Goal: Task Accomplishment & Management: Use online tool/utility

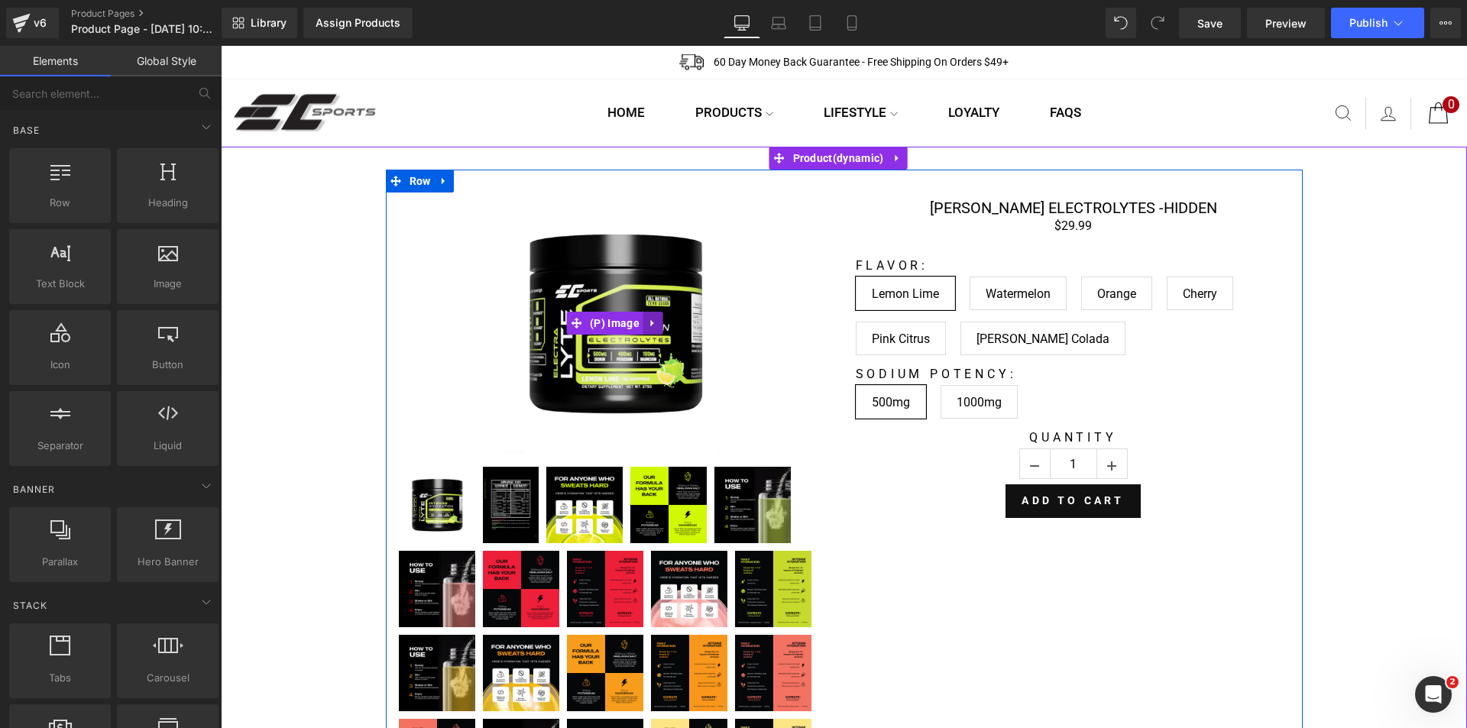
click at [651, 322] on icon at bounding box center [652, 323] width 3 height 7
click at [658, 324] on icon at bounding box center [663, 323] width 11 height 11
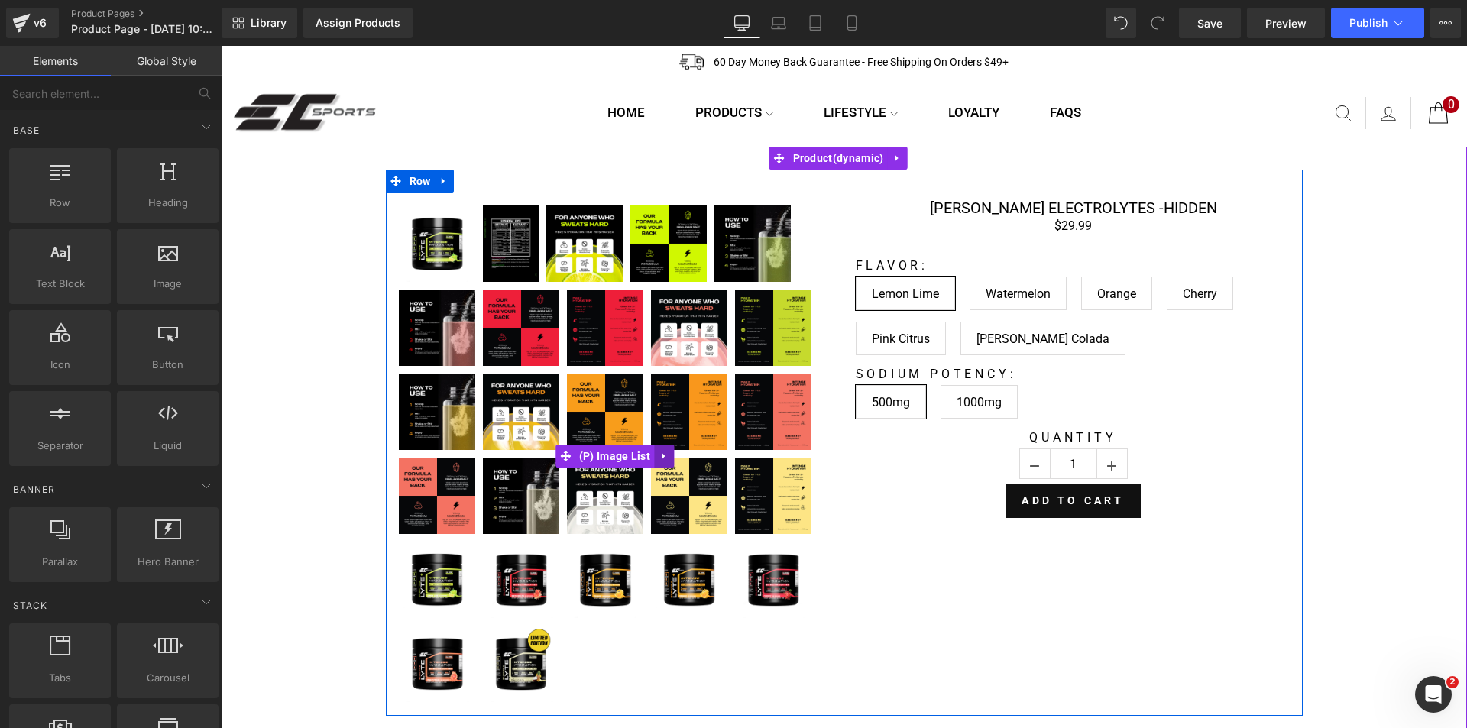
click at [663, 456] on icon at bounding box center [664, 455] width 11 height 11
drag, startPoint x: 671, startPoint y: 455, endPoint x: 283, endPoint y: 543, distance: 398.1
click at [671, 455] on icon at bounding box center [674, 456] width 11 height 11
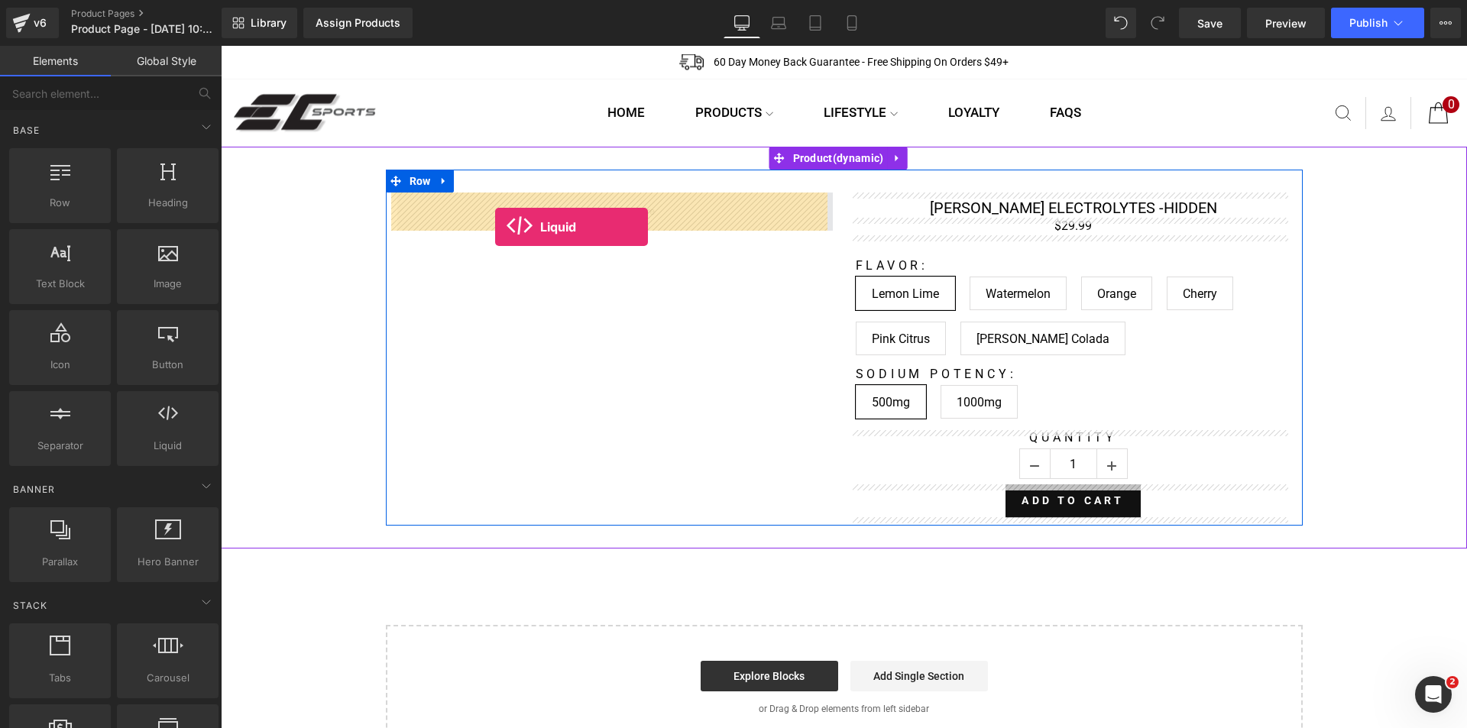
drag, startPoint x: 358, startPoint y: 488, endPoint x: 495, endPoint y: 227, distance: 295.0
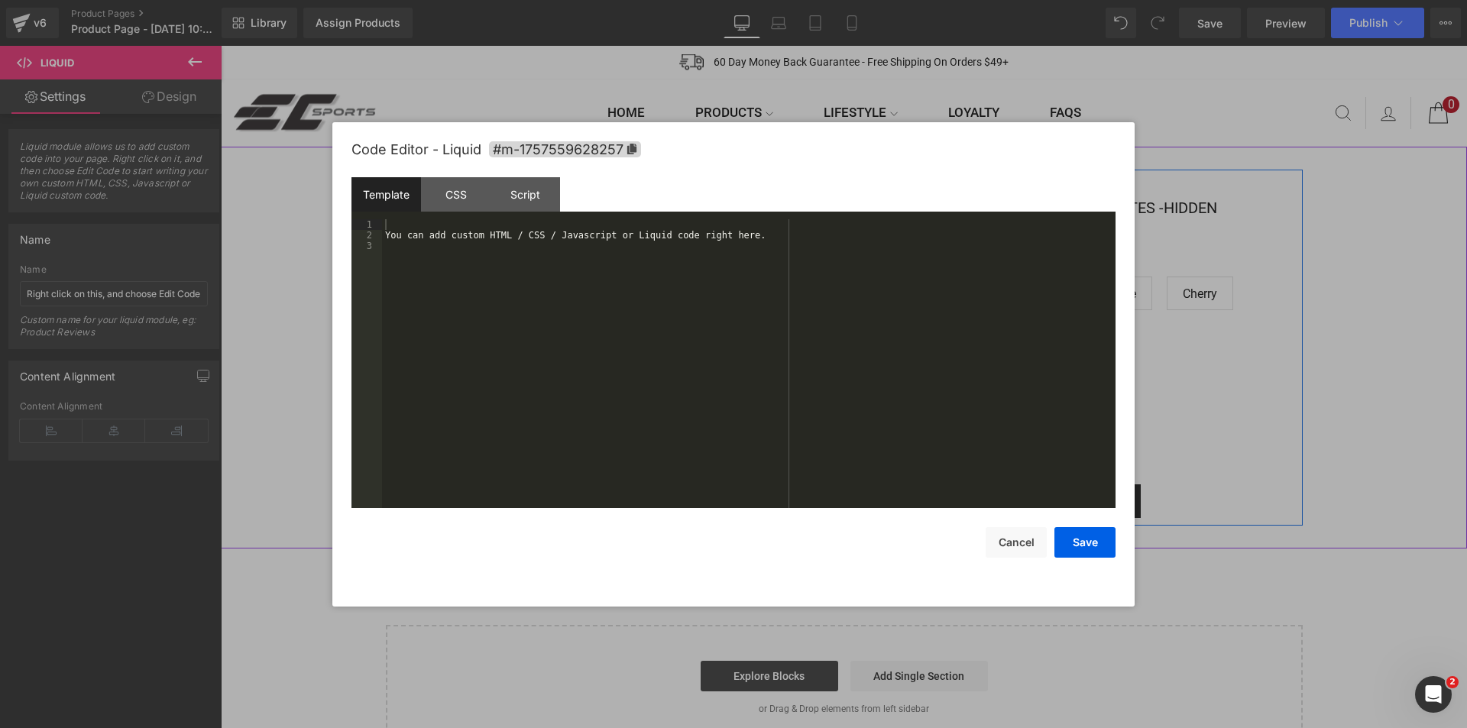
drag, startPoint x: 626, startPoint y: 212, endPoint x: 796, endPoint y: 280, distance: 182.8
click at [626, 212] on div "Liquid" at bounding box center [615, 212] width 436 height 38
click at [532, 275] on div "You can add custom HTML / CSS / Javascript or Liquid code right here." at bounding box center [749, 374] width 734 height 310
click at [1068, 548] on button "Save" at bounding box center [1085, 542] width 61 height 31
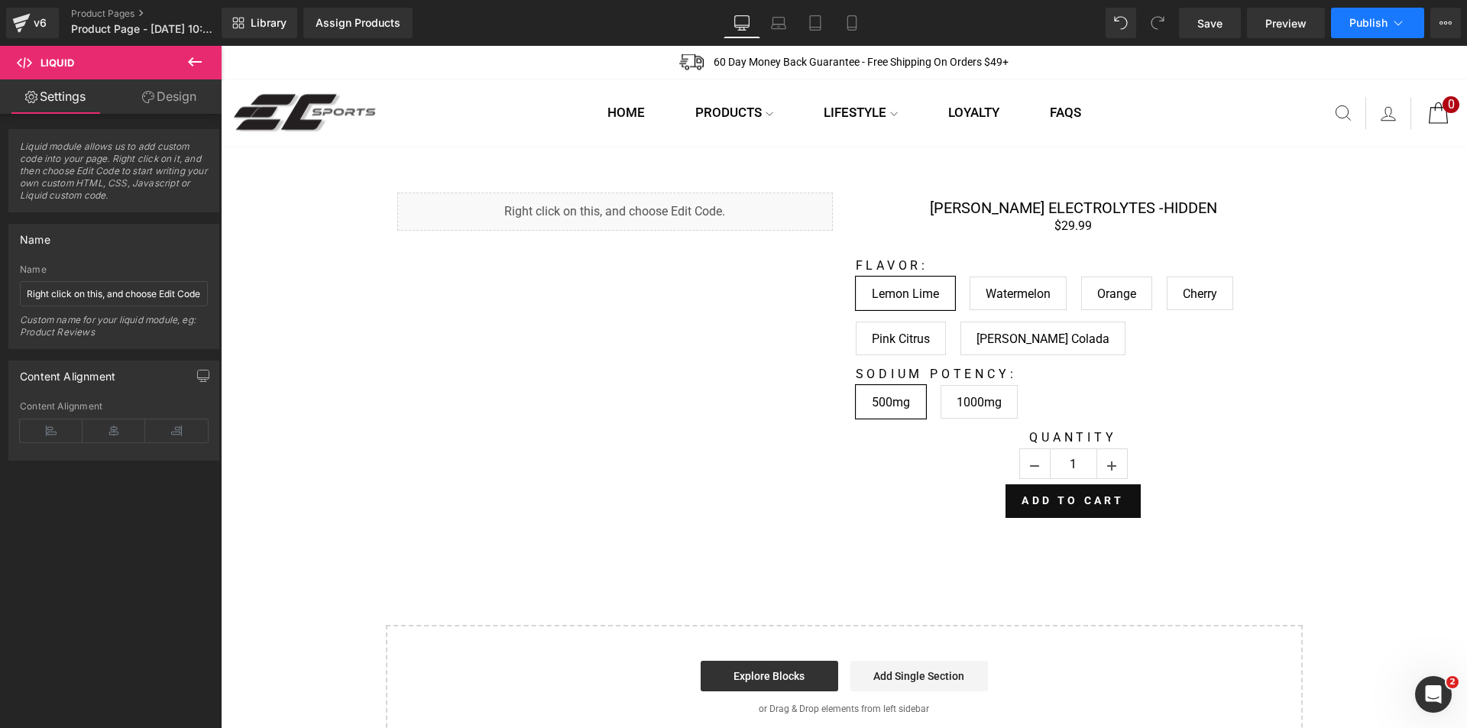
click at [1364, 26] on span "Publish" at bounding box center [1369, 23] width 38 height 12
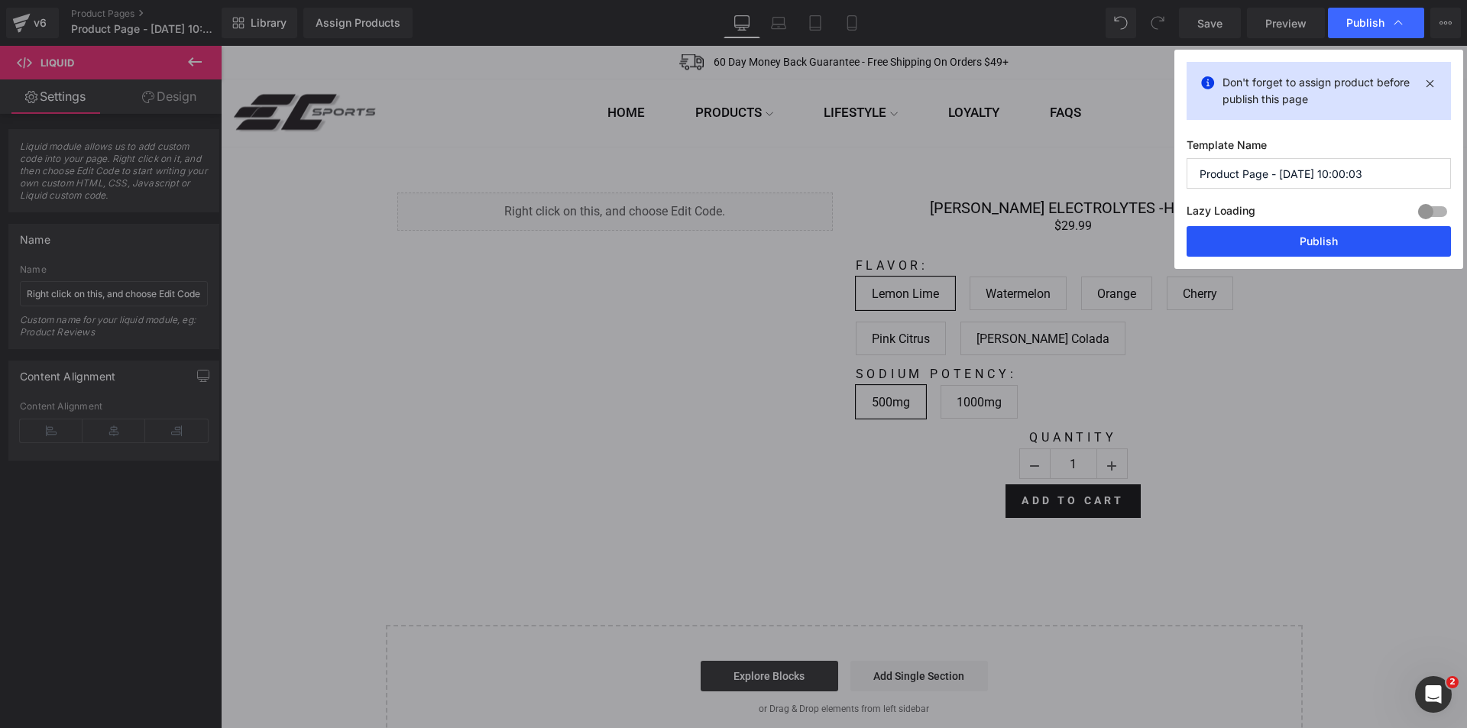
click at [1301, 242] on button "Publish" at bounding box center [1319, 241] width 264 height 31
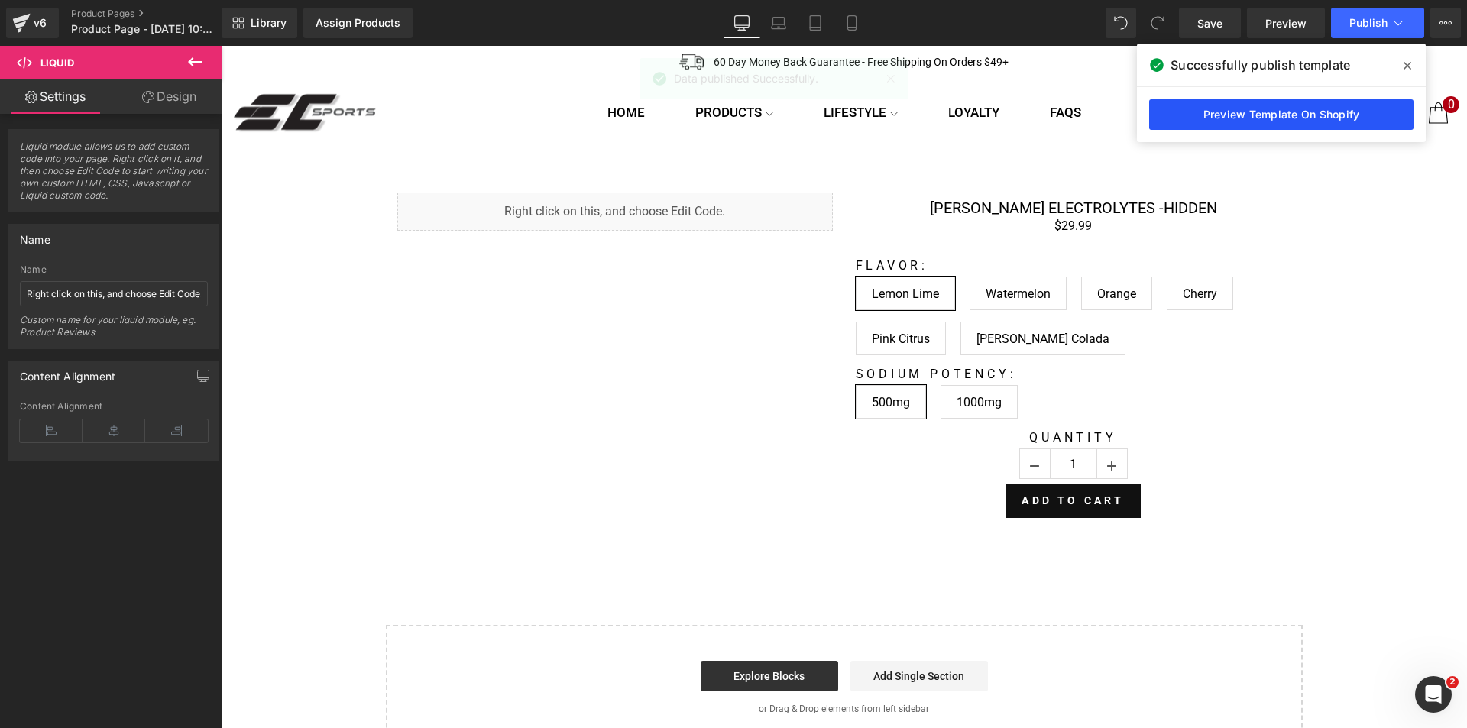
click at [1232, 122] on link "Preview Template On Shopify" at bounding box center [1281, 114] width 264 height 31
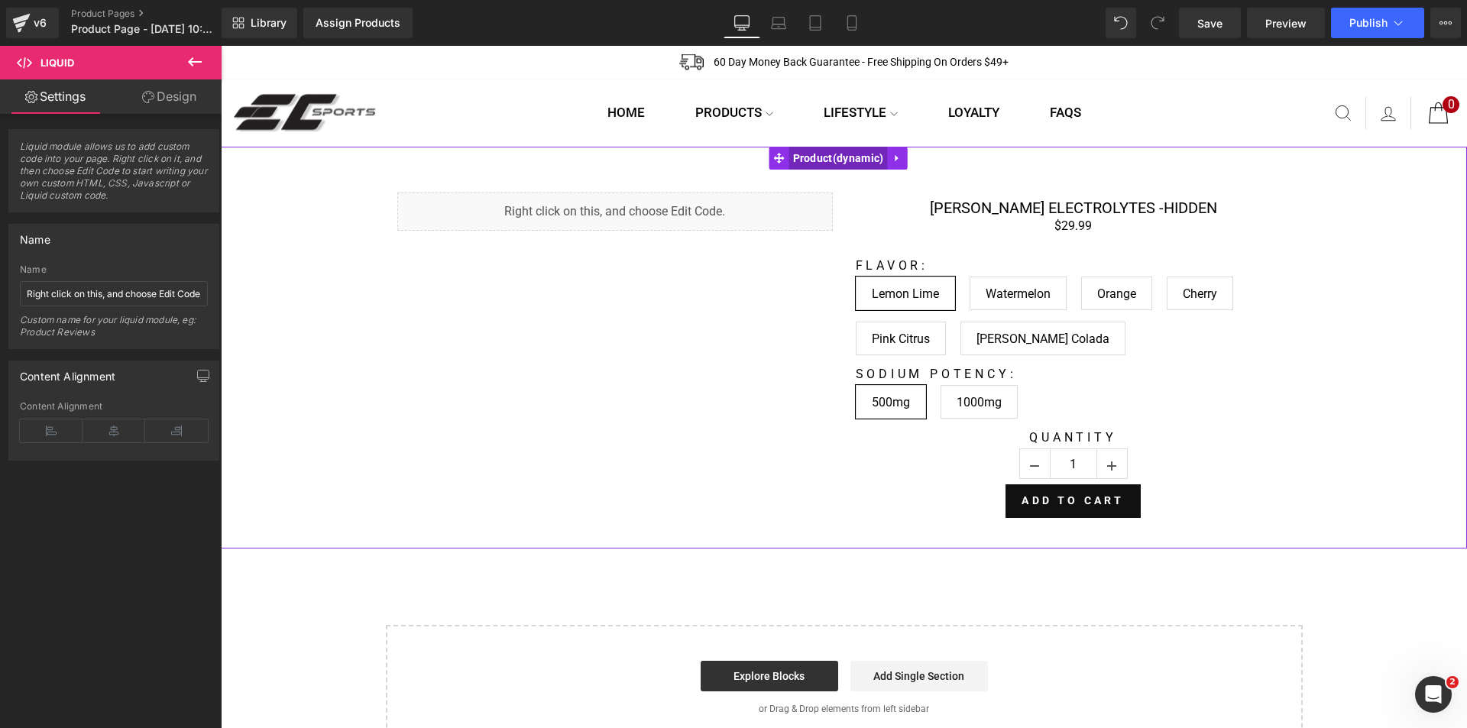
click at [858, 158] on span "Product" at bounding box center [839, 158] width 99 height 23
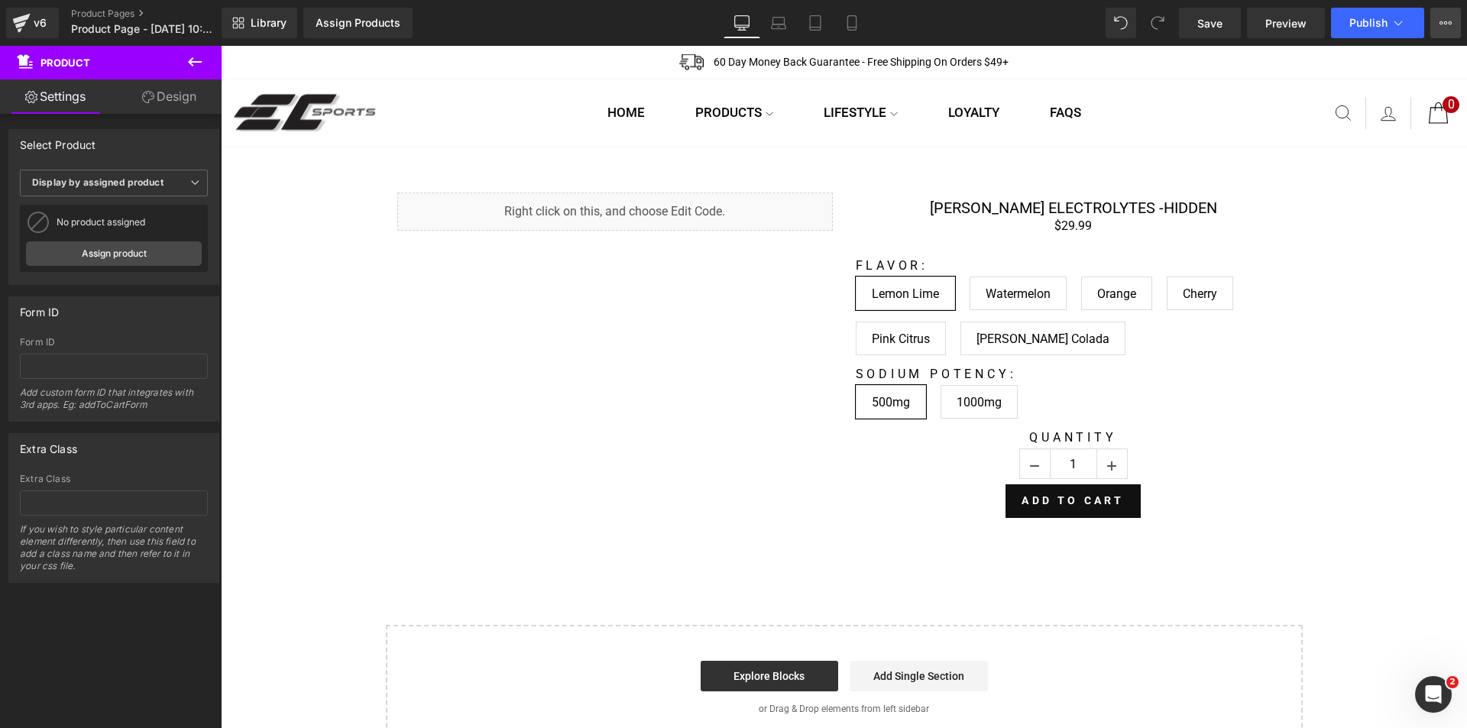
click at [1451, 24] on icon at bounding box center [1451, 22] width 4 height 3
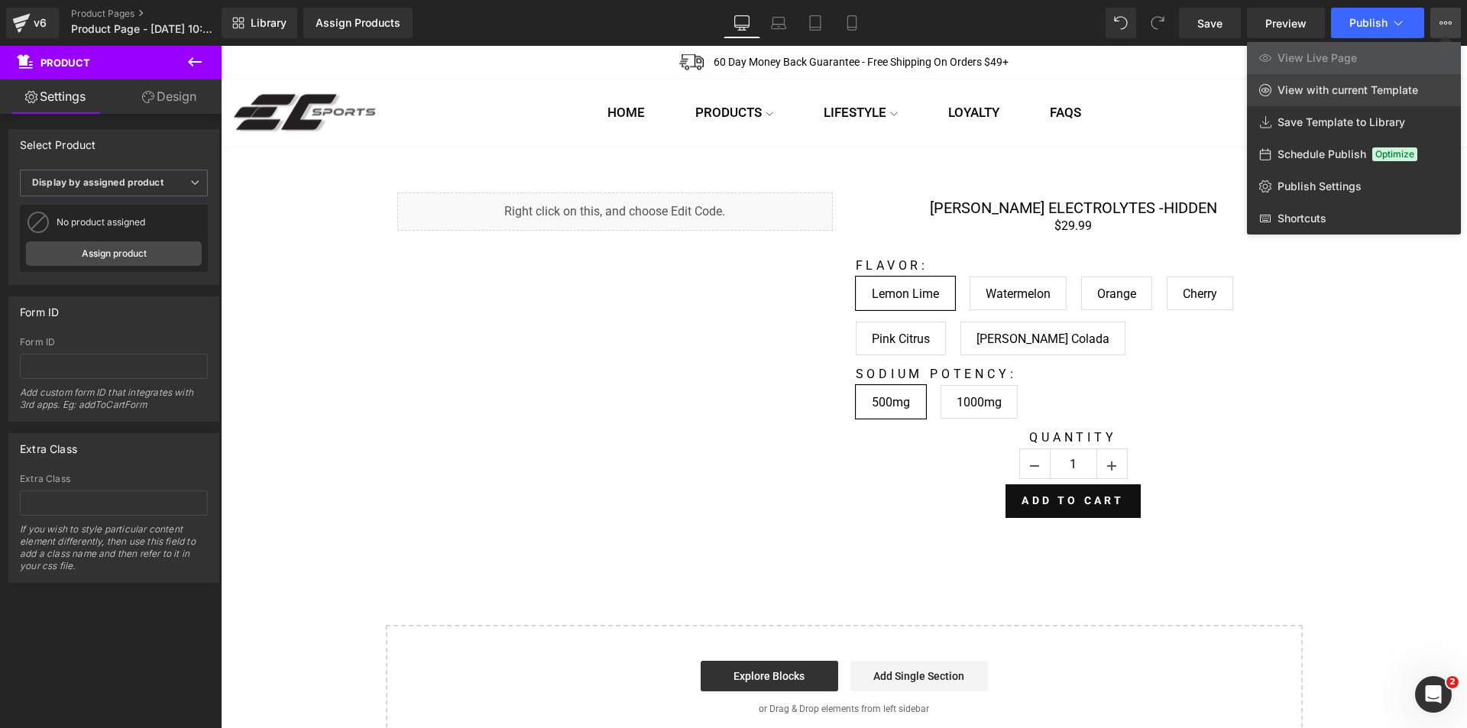
click at [1373, 90] on span "View with current Template" at bounding box center [1348, 90] width 141 height 14
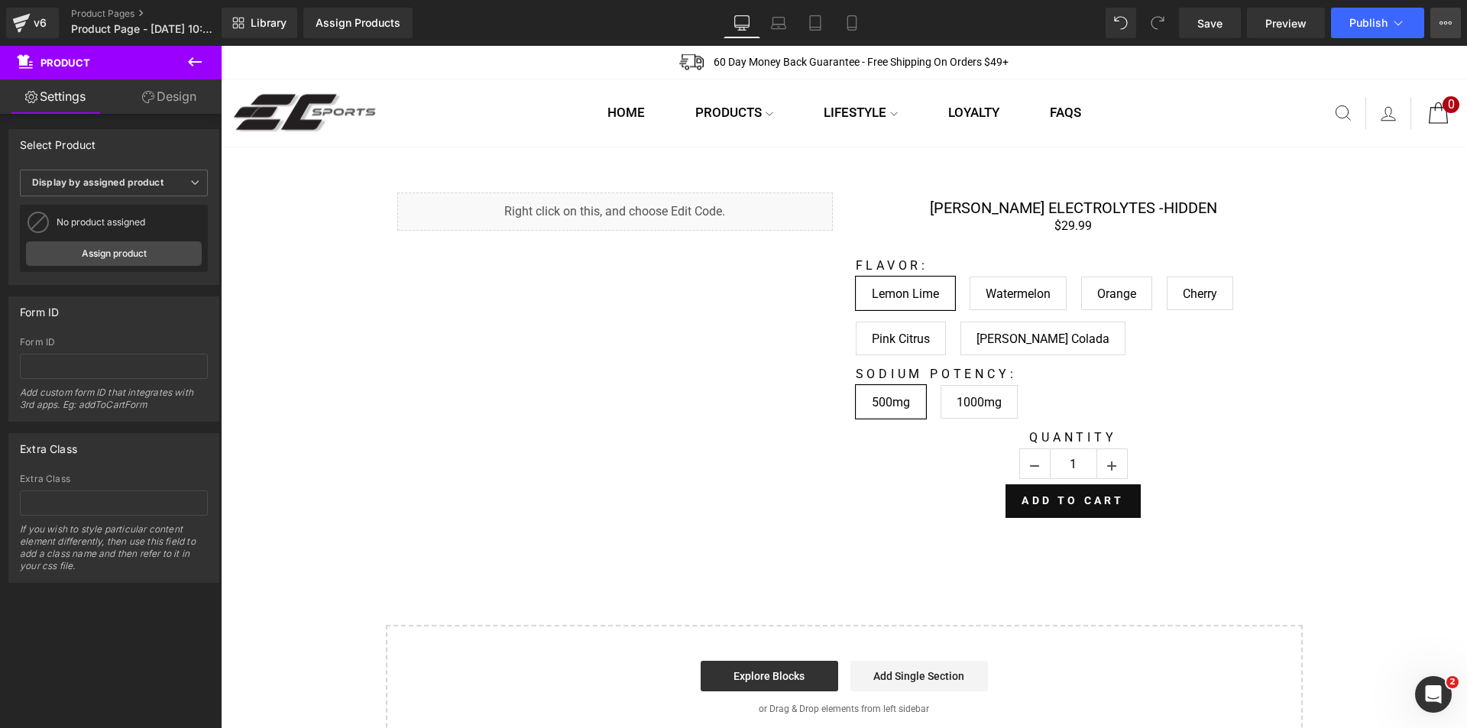
click at [1438, 26] on button "View Live Page View with current Template Save Template to Library Schedule Pub…" at bounding box center [1446, 23] width 31 height 31
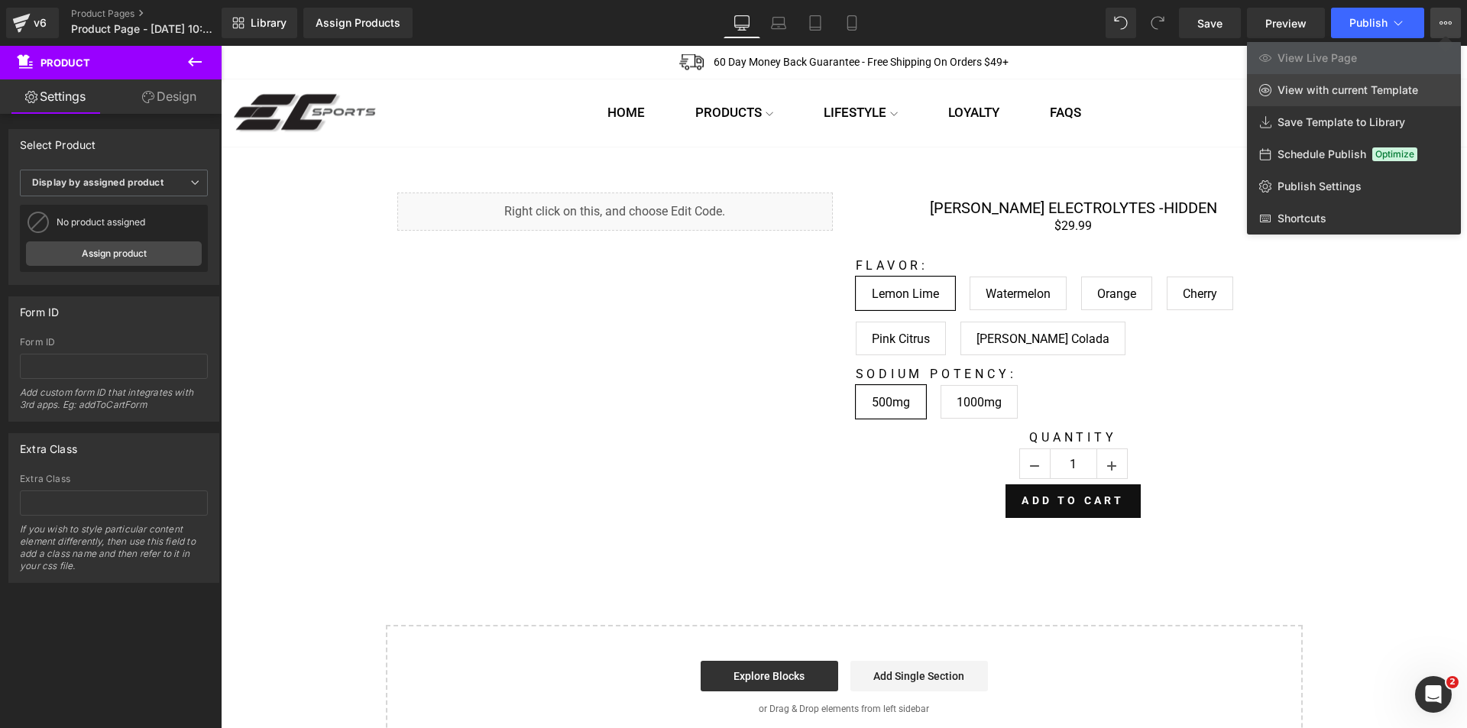
click at [1331, 88] on span "View with current Template" at bounding box center [1348, 90] width 141 height 14
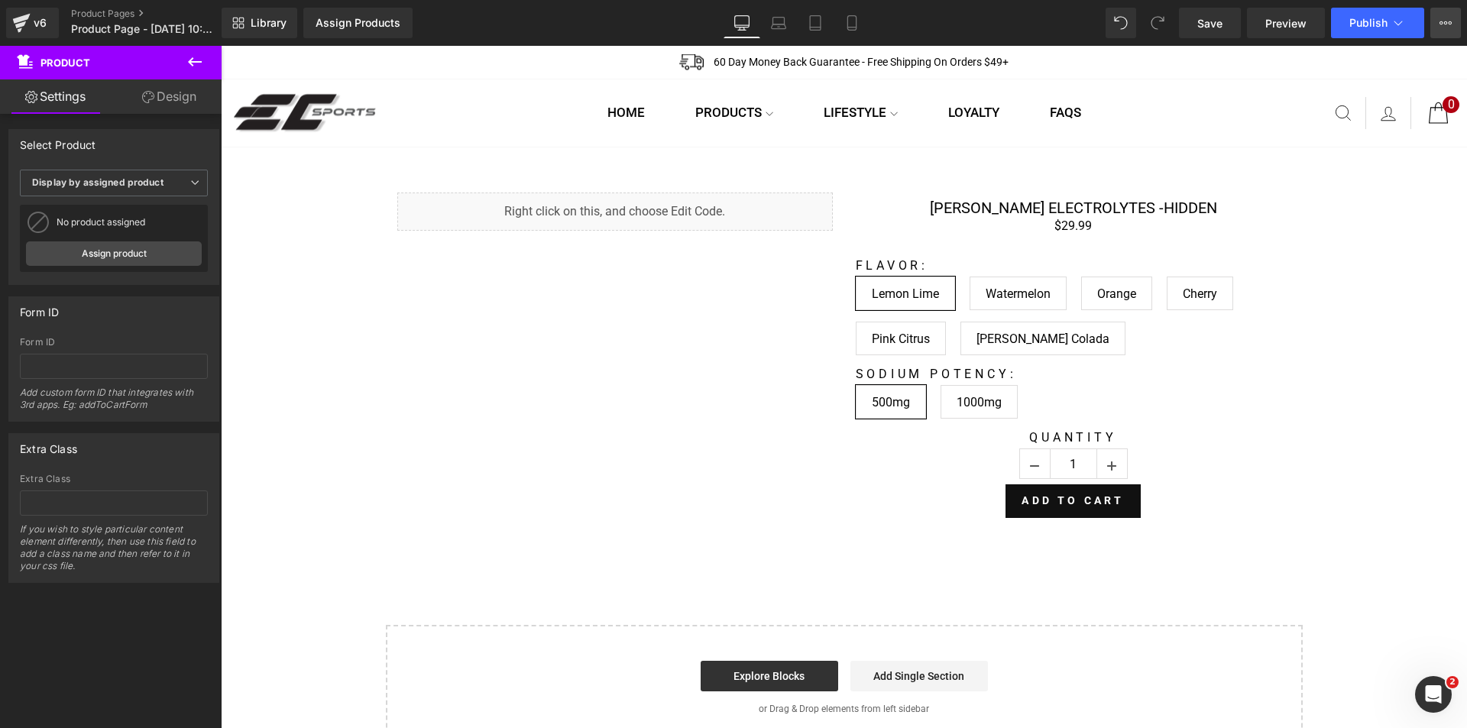
click at [1448, 25] on icon at bounding box center [1446, 23] width 12 height 12
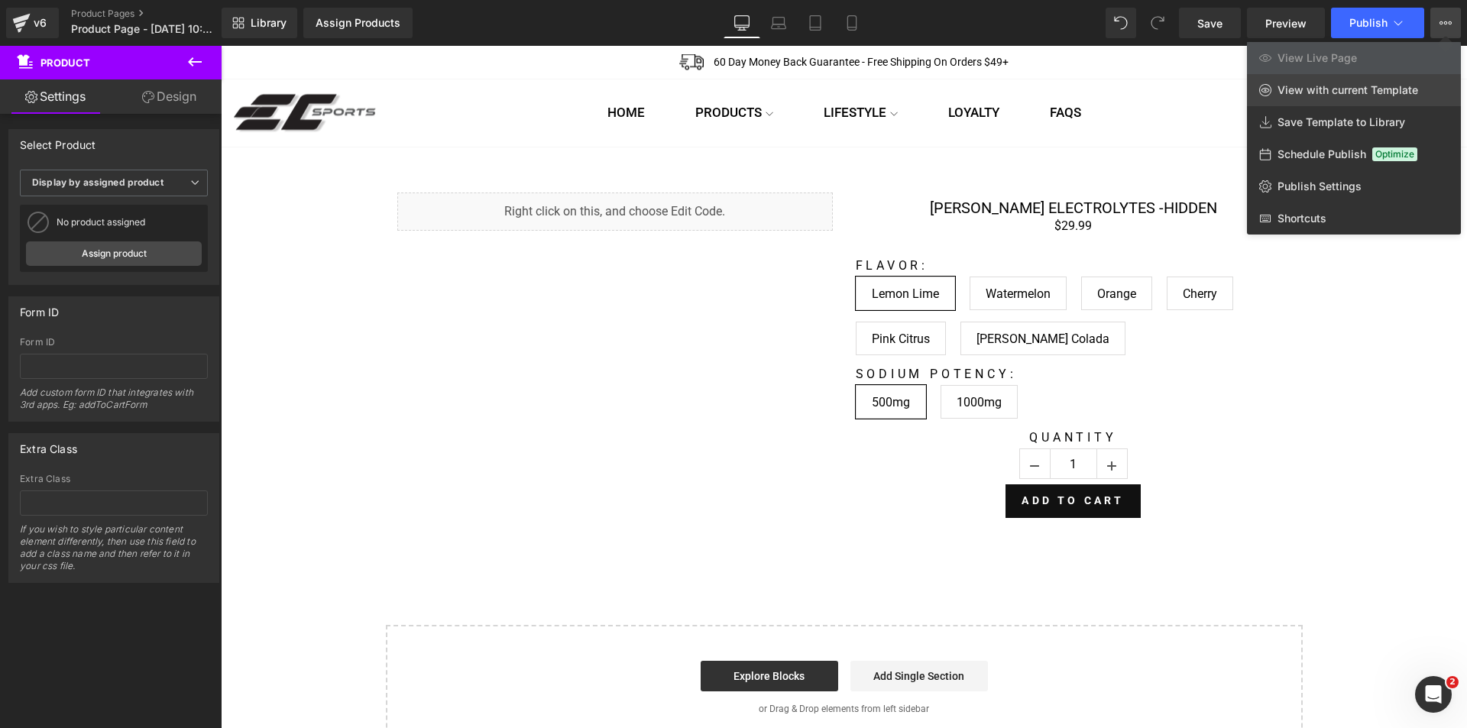
click at [1332, 85] on span "View with current Template" at bounding box center [1348, 90] width 141 height 14
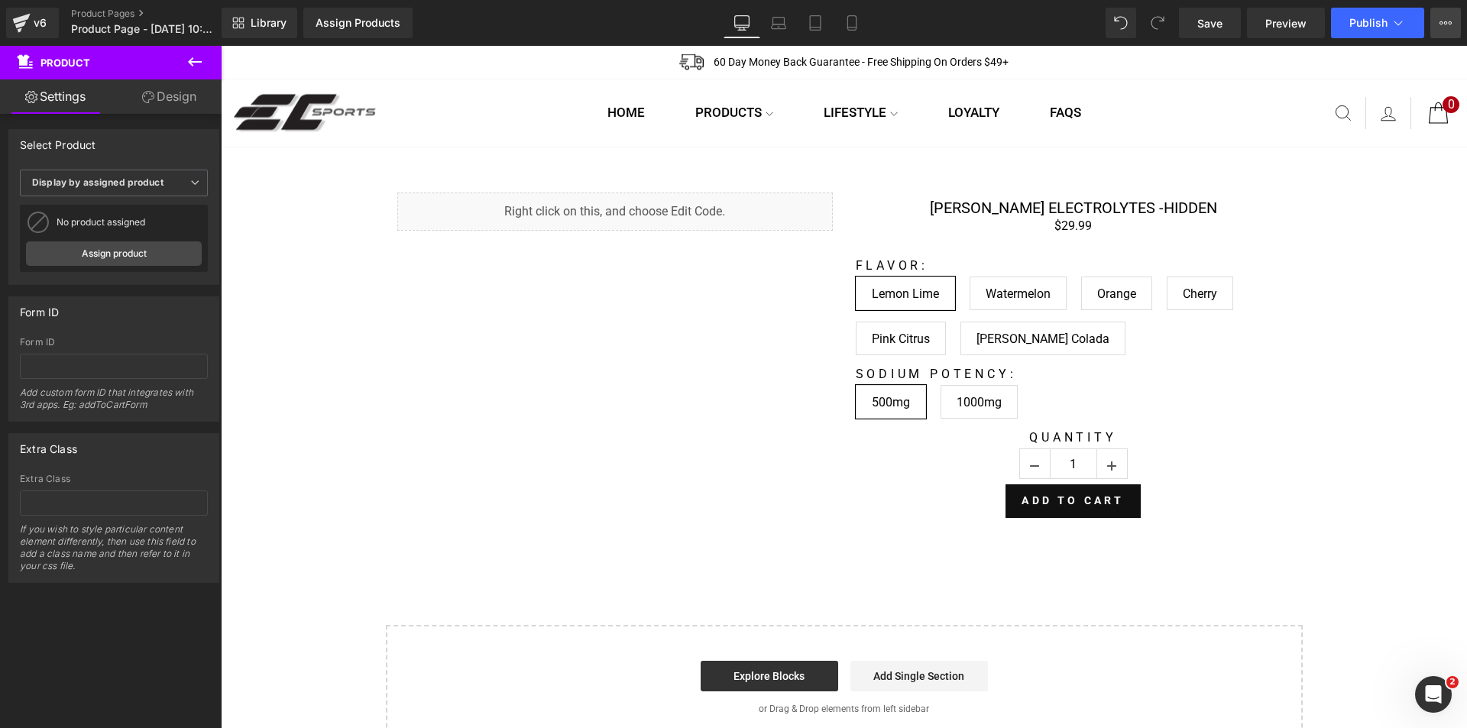
click at [1437, 24] on button "View Live Page View with current Template Save Template to Library Schedule Pub…" at bounding box center [1446, 23] width 31 height 31
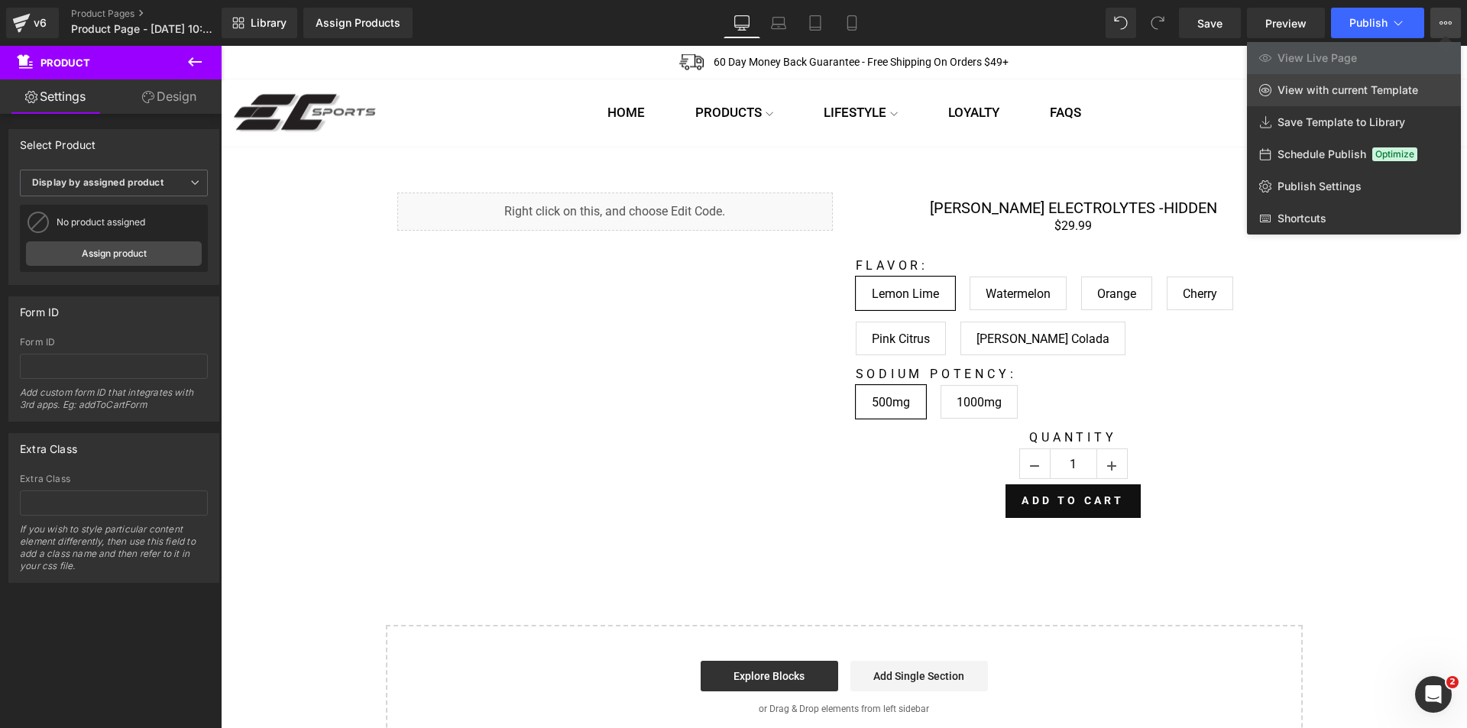
click at [1308, 92] on span "View with current Template" at bounding box center [1348, 90] width 141 height 14
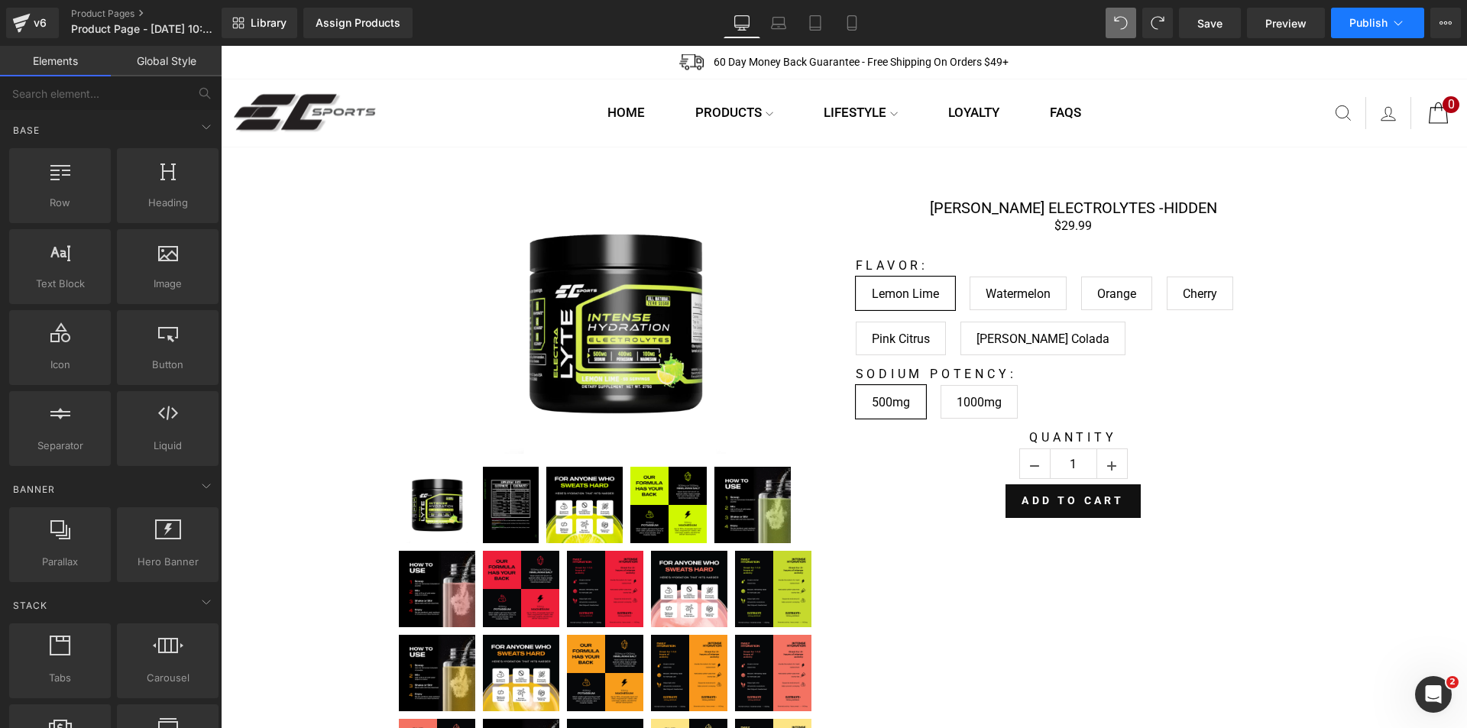
click at [1360, 12] on button "Publish" at bounding box center [1377, 23] width 93 height 31
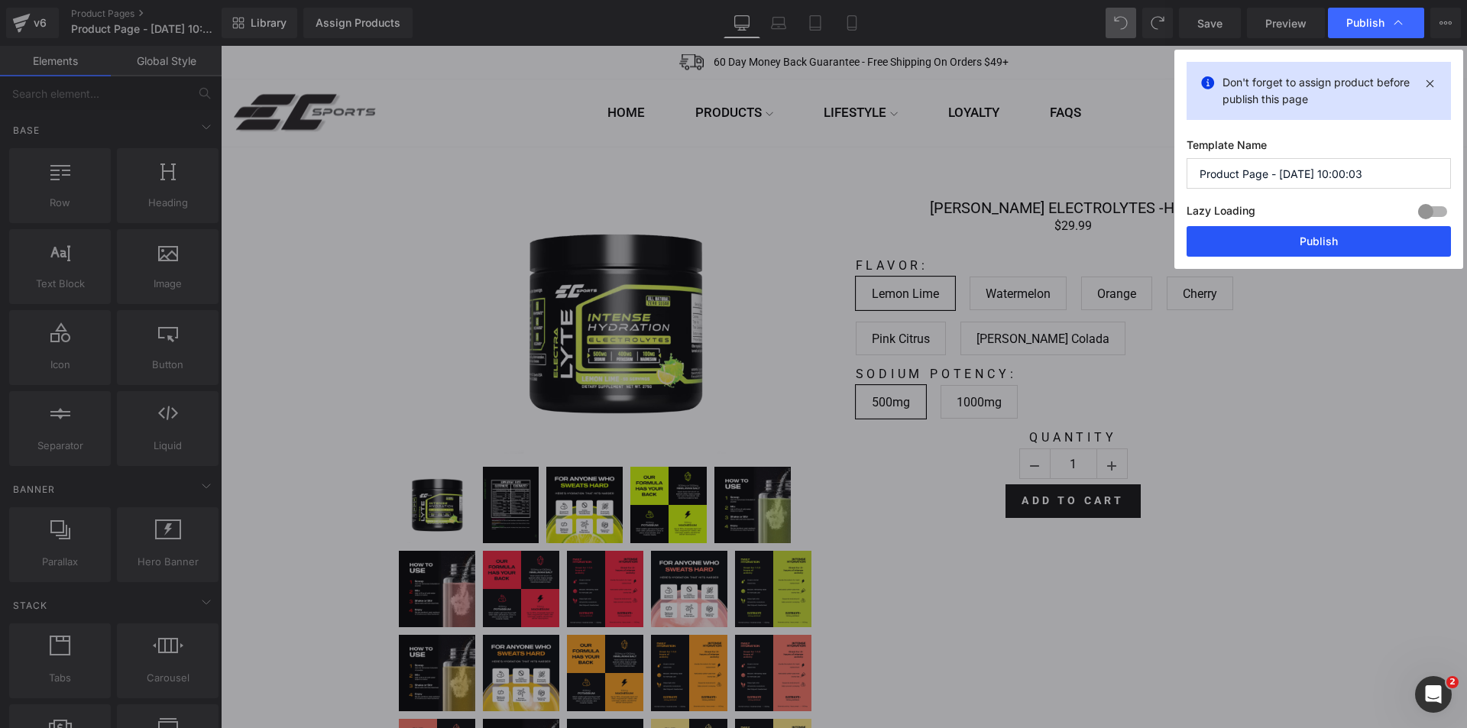
click at [1324, 242] on button "Publish" at bounding box center [1319, 241] width 264 height 31
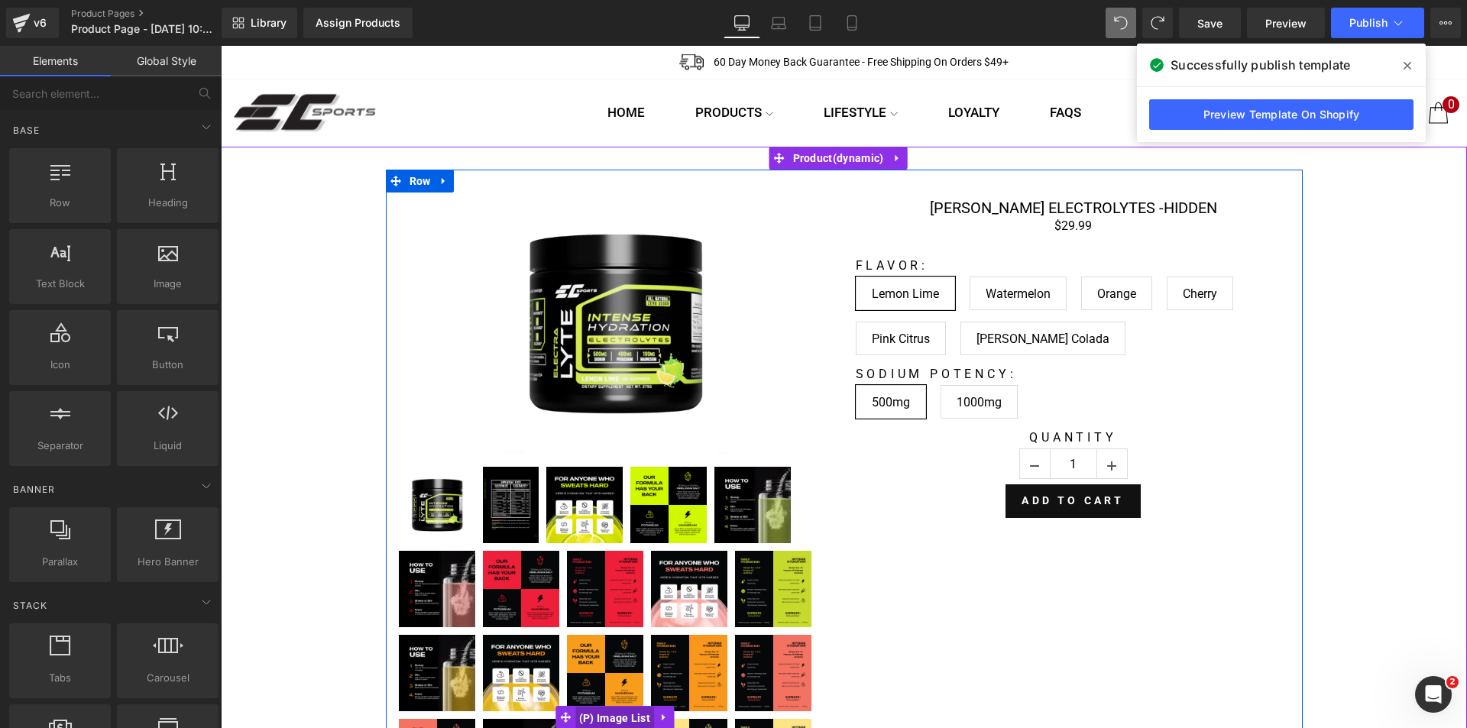
click at [605, 719] on span "(P) Image List" at bounding box center [615, 718] width 79 height 23
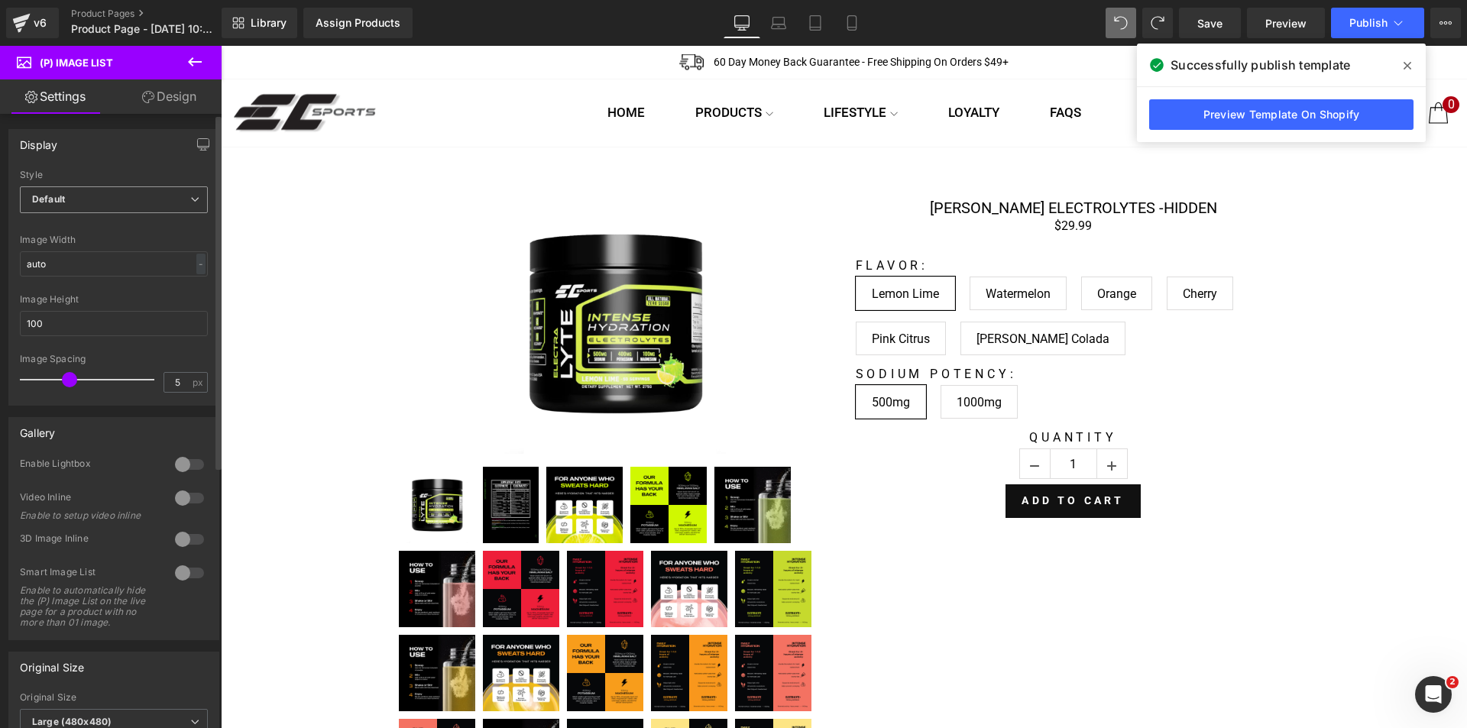
click at [92, 203] on span "Default" at bounding box center [114, 199] width 188 height 27
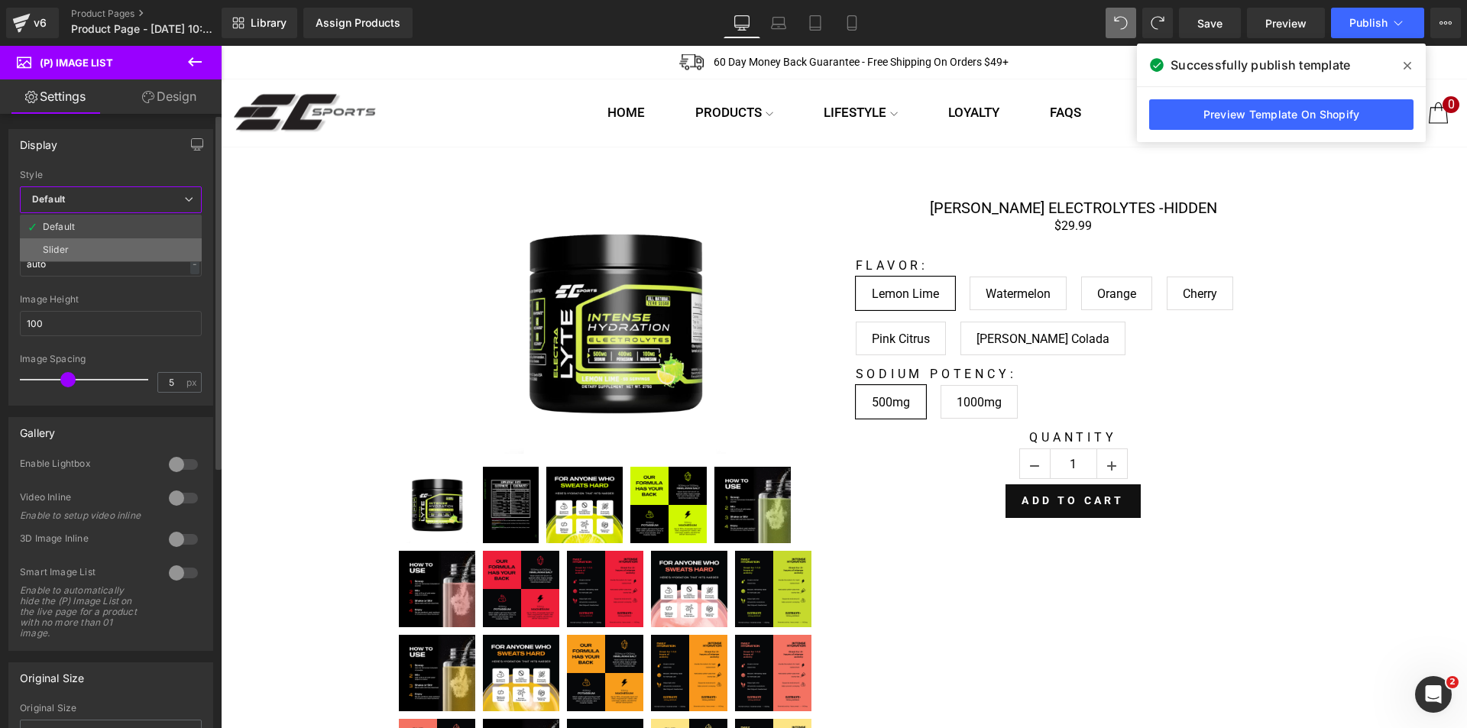
click at [81, 245] on li "Slider" at bounding box center [111, 249] width 182 height 23
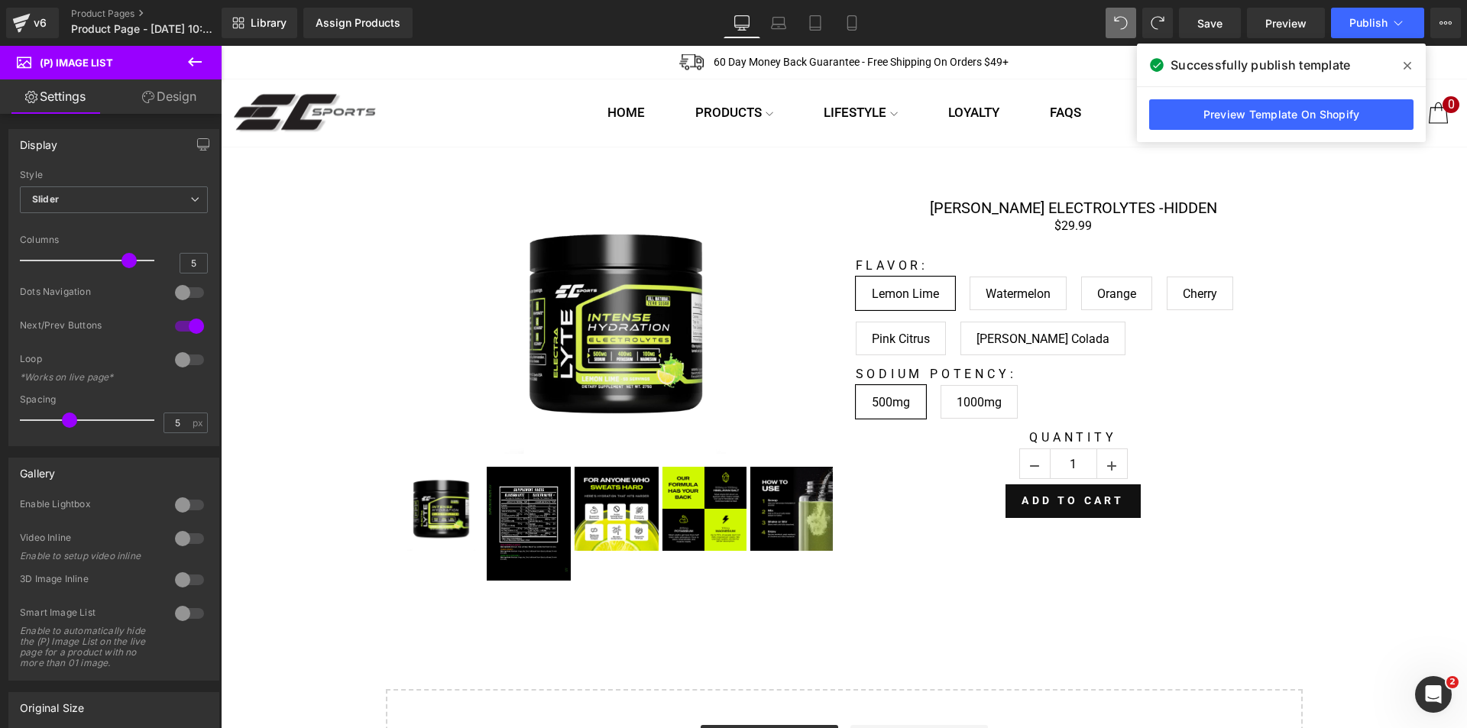
click at [1370, 39] on div "Library Assign Products Product Preview No product match your search. Please tr…" at bounding box center [845, 23] width 1246 height 46
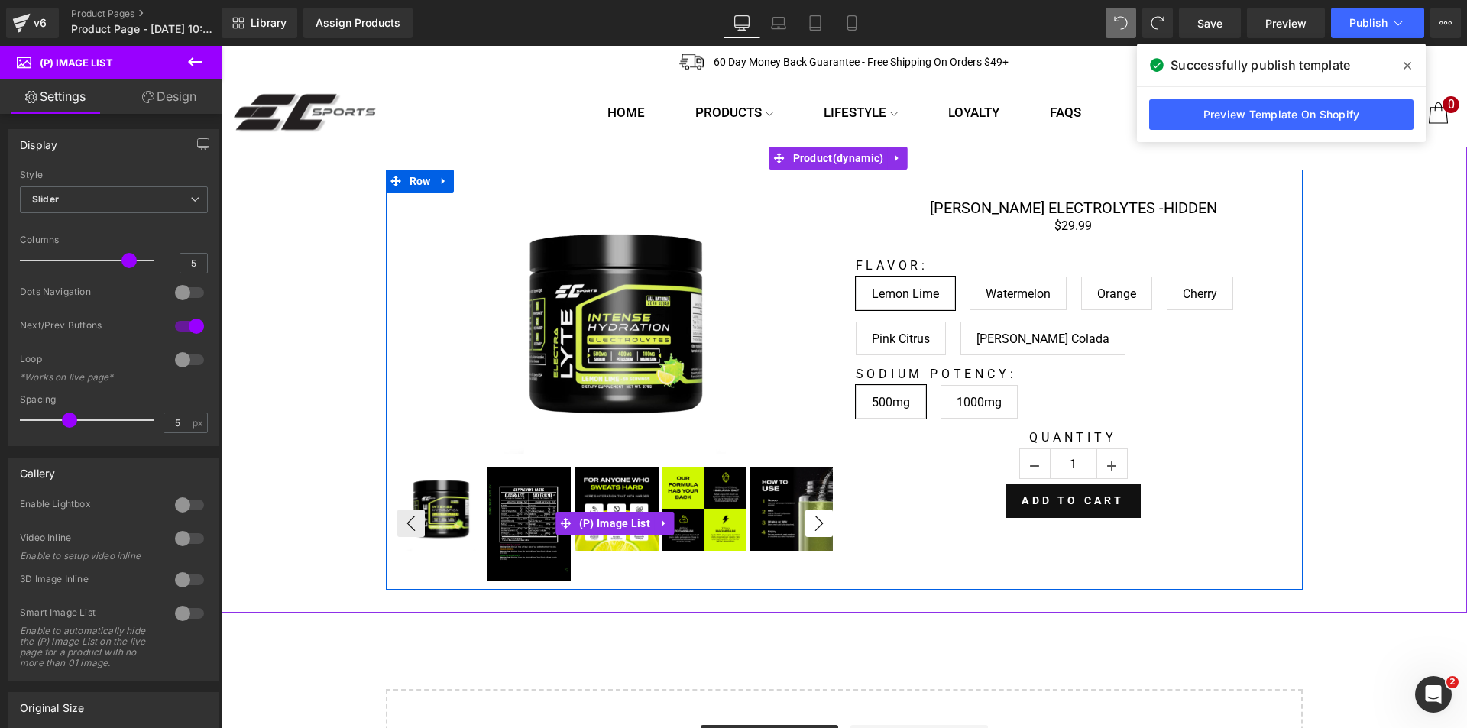
click at [819, 525] on button "›" at bounding box center [820, 524] width 28 height 28
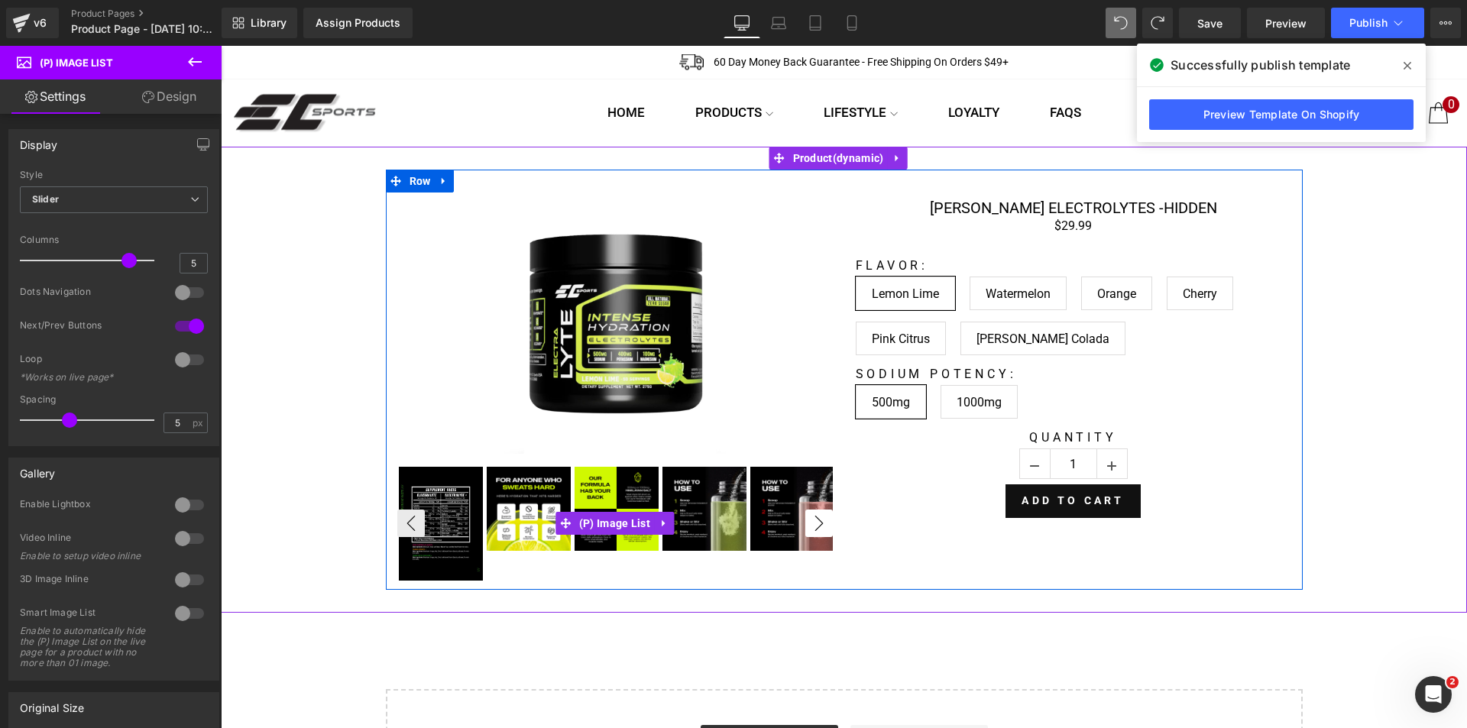
click at [819, 525] on button "›" at bounding box center [820, 524] width 28 height 28
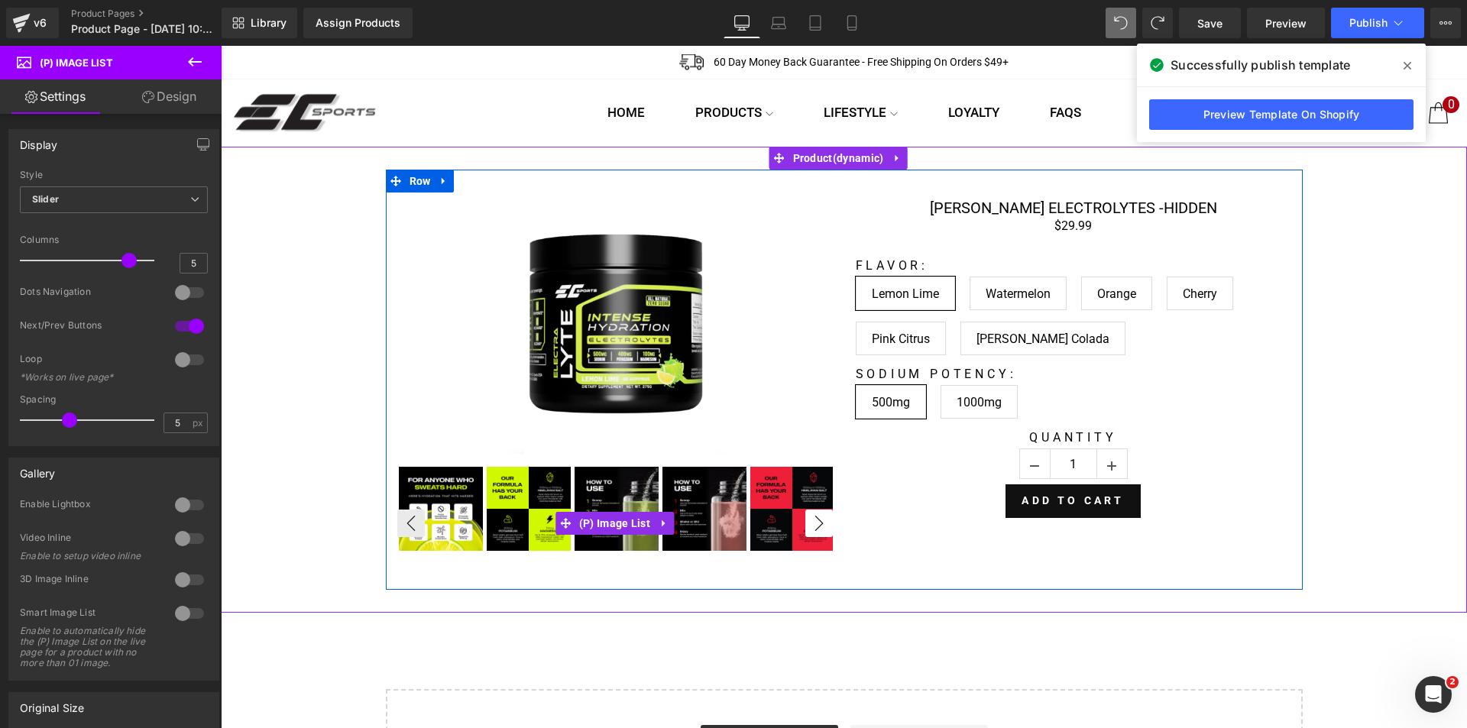
click at [819, 525] on button "›" at bounding box center [820, 524] width 28 height 28
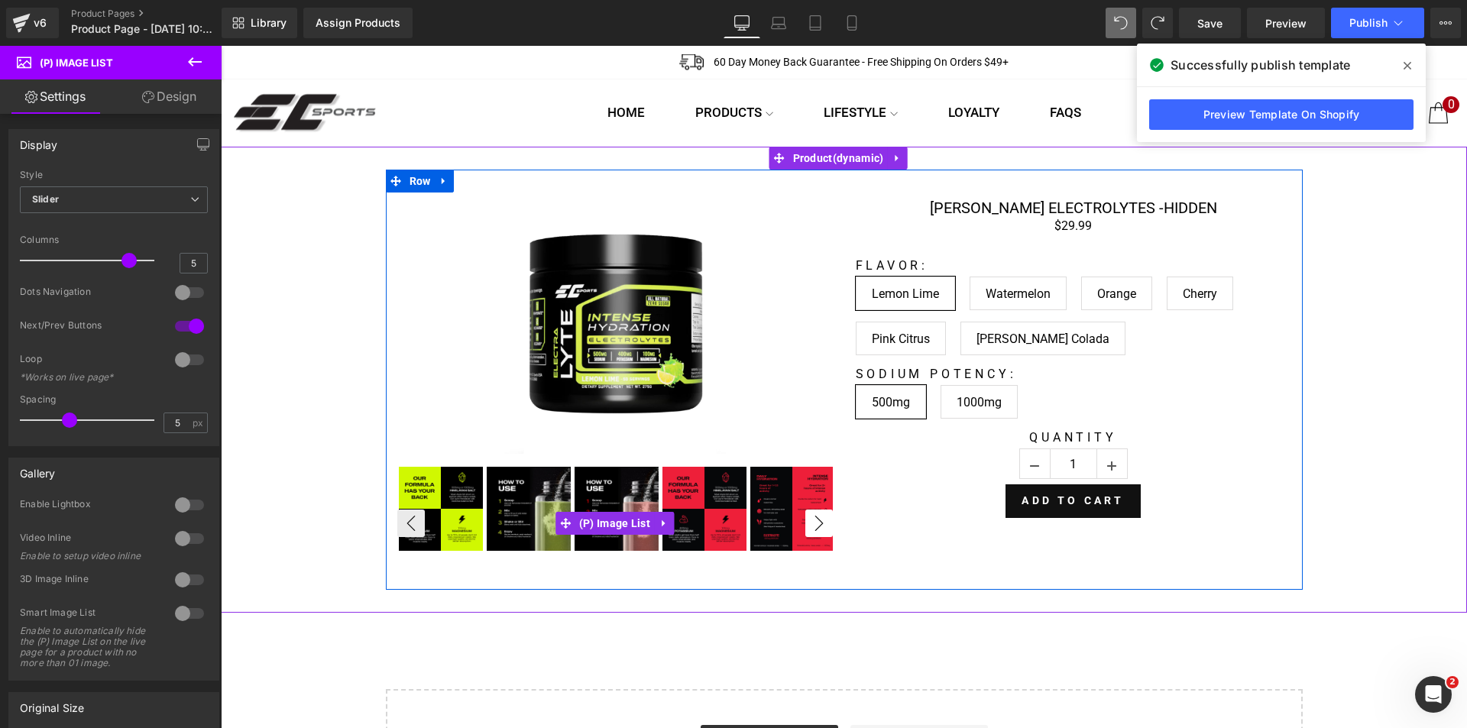
click at [819, 525] on button "›" at bounding box center [820, 524] width 28 height 28
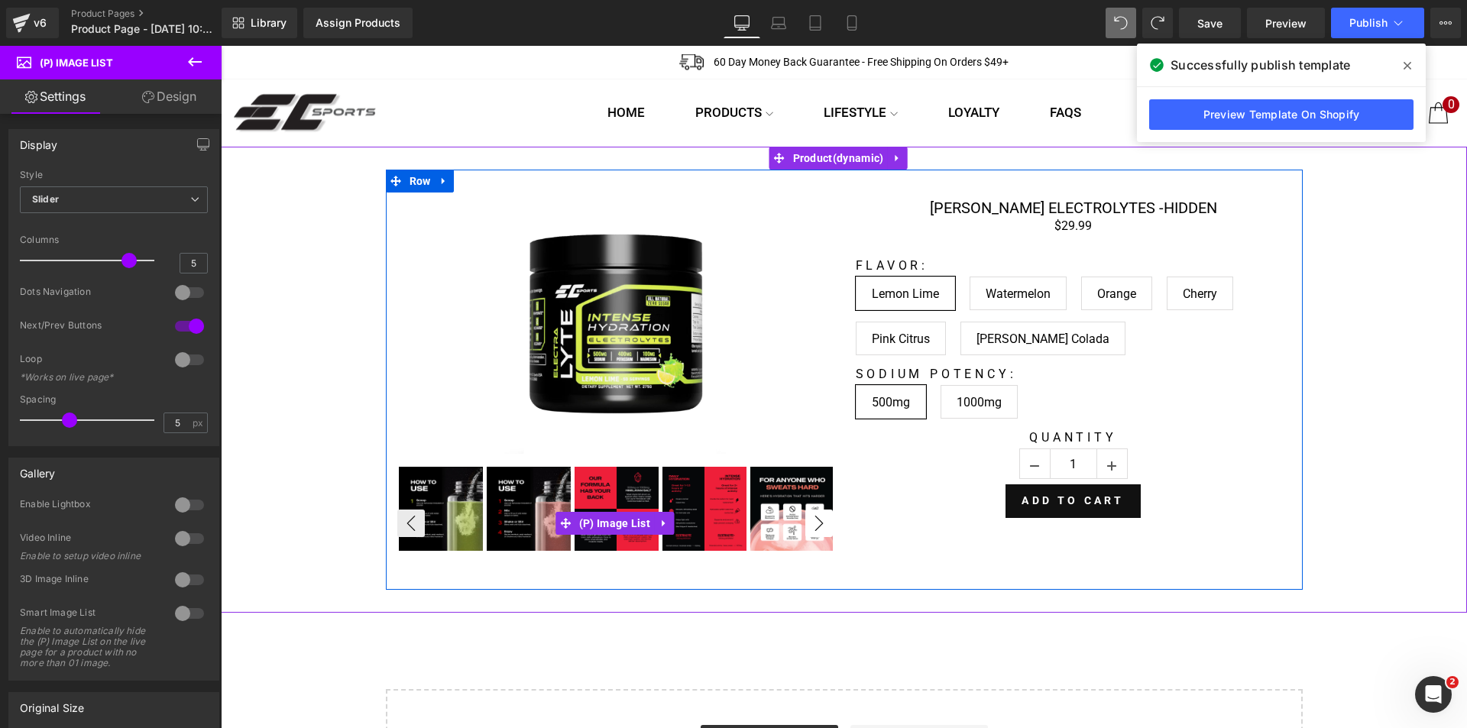
click at [819, 525] on button "›" at bounding box center [820, 524] width 28 height 28
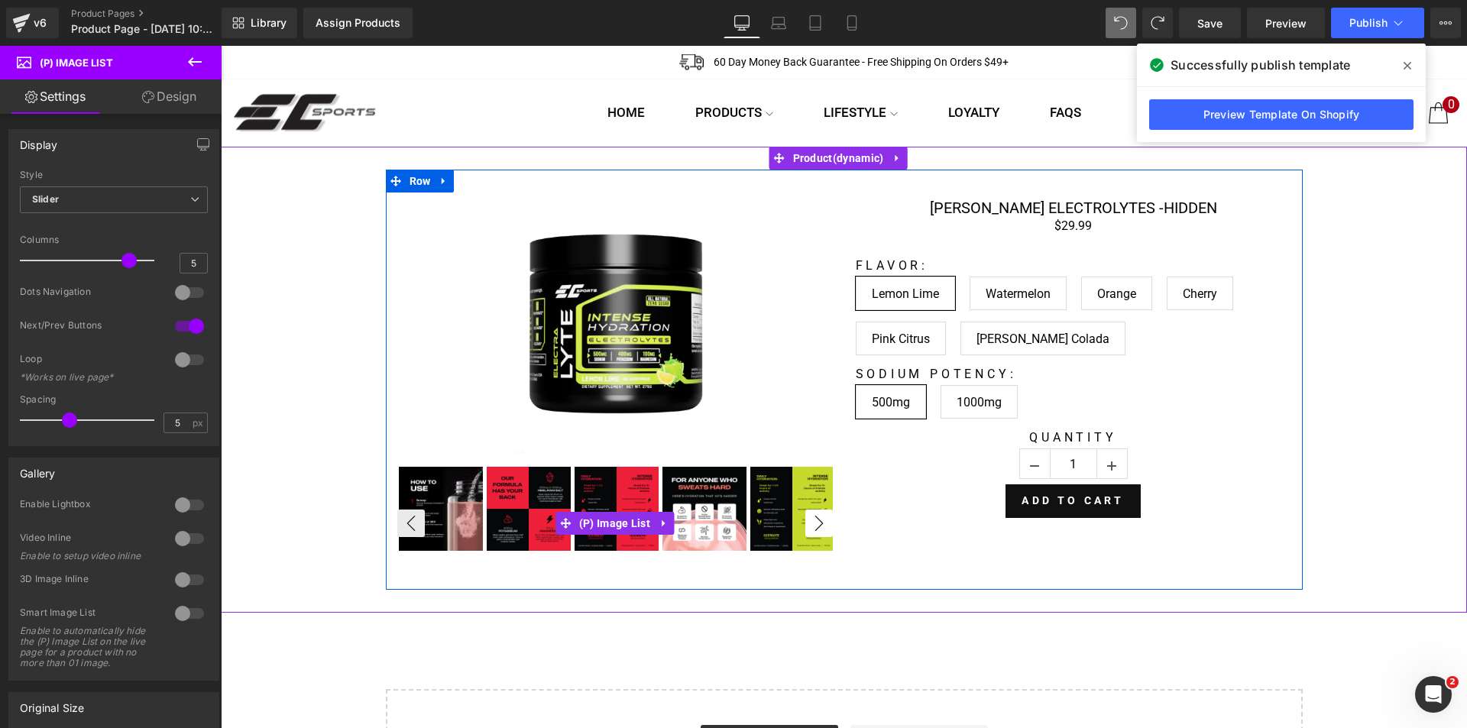
click at [819, 525] on button "›" at bounding box center [820, 524] width 28 height 28
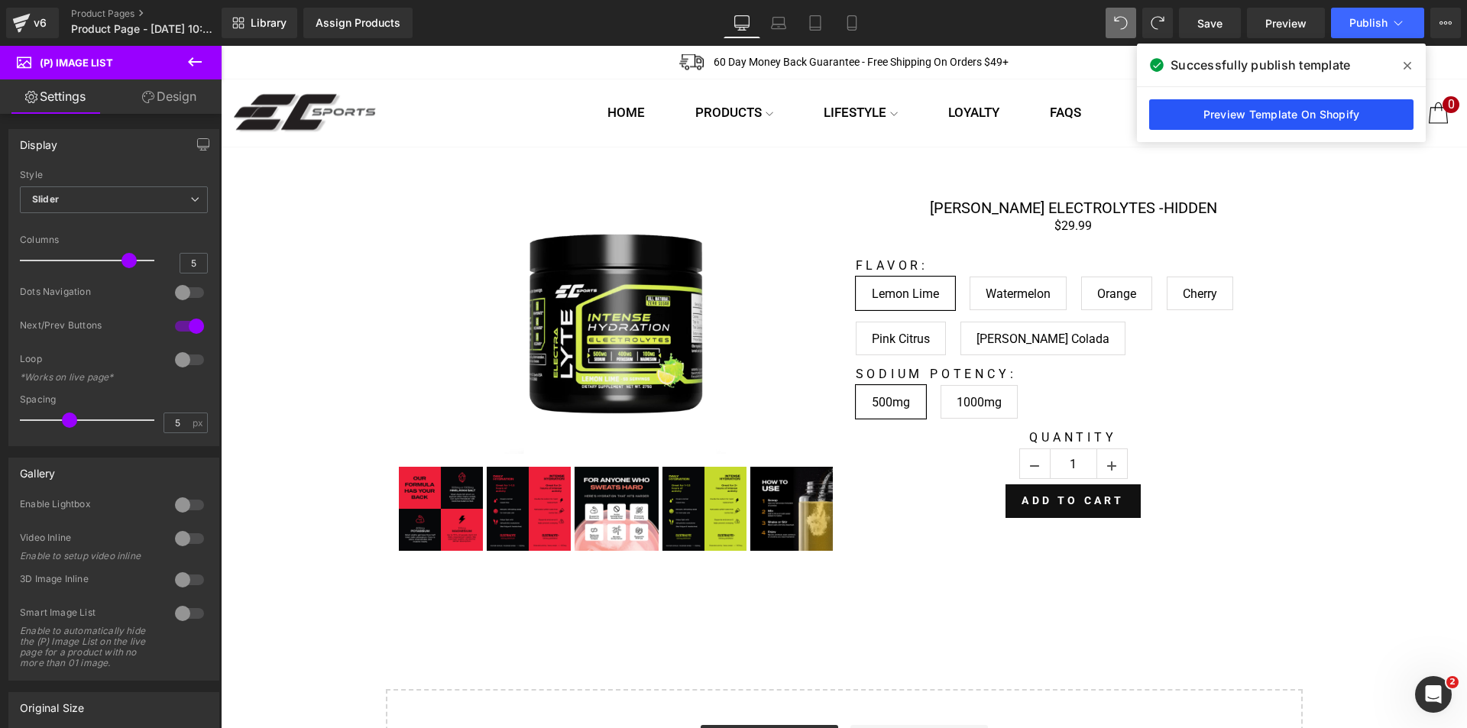
click at [1257, 116] on link "Preview Template On Shopify" at bounding box center [1281, 114] width 264 height 31
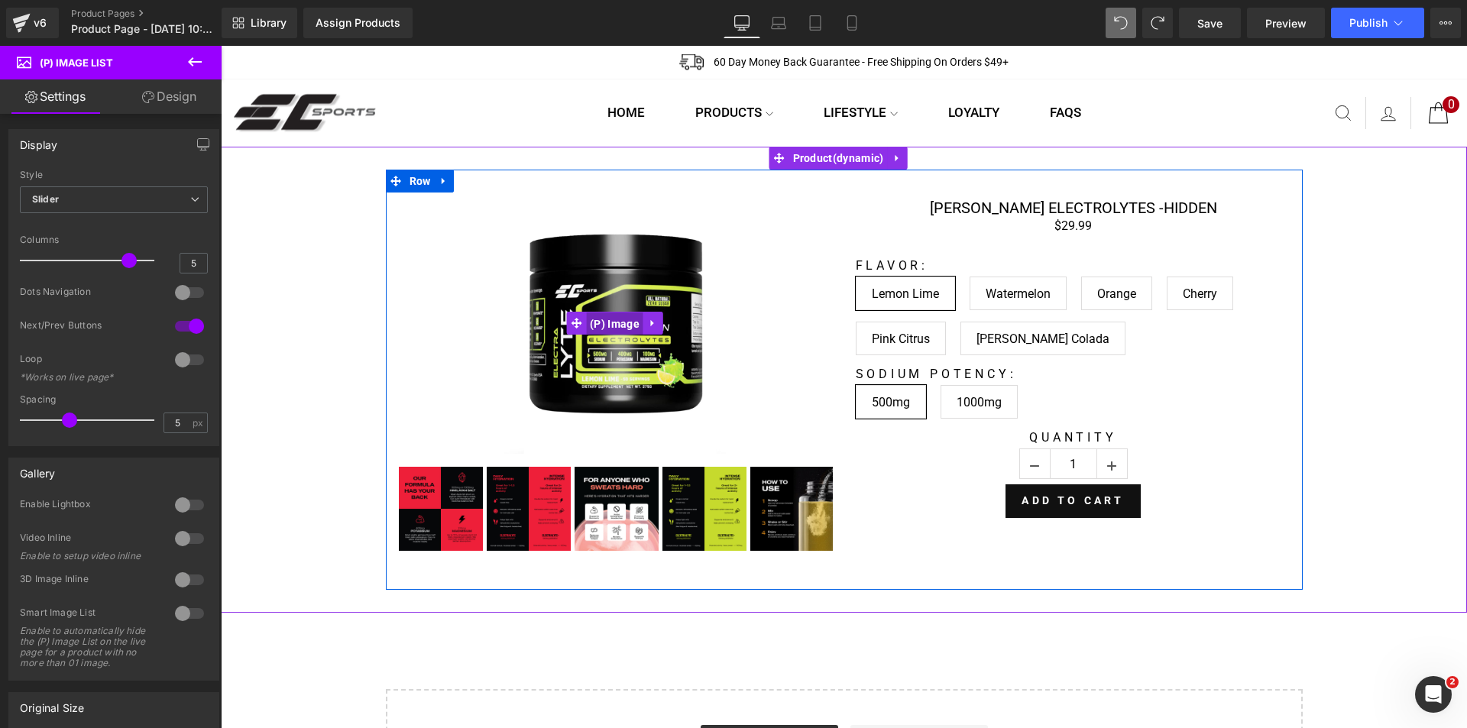
click at [621, 319] on span "(P) Image" at bounding box center [614, 324] width 57 height 23
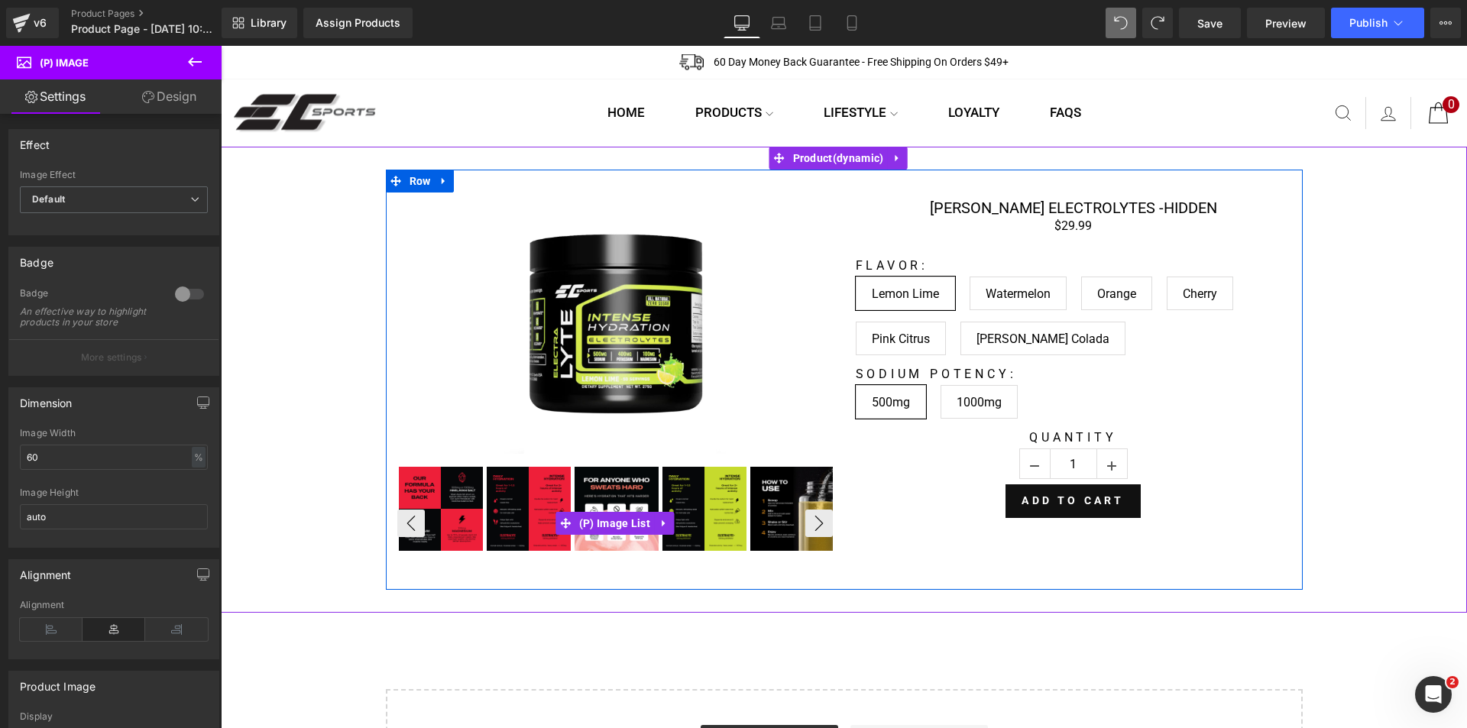
click at [620, 520] on span "(P) Image List" at bounding box center [615, 523] width 79 height 23
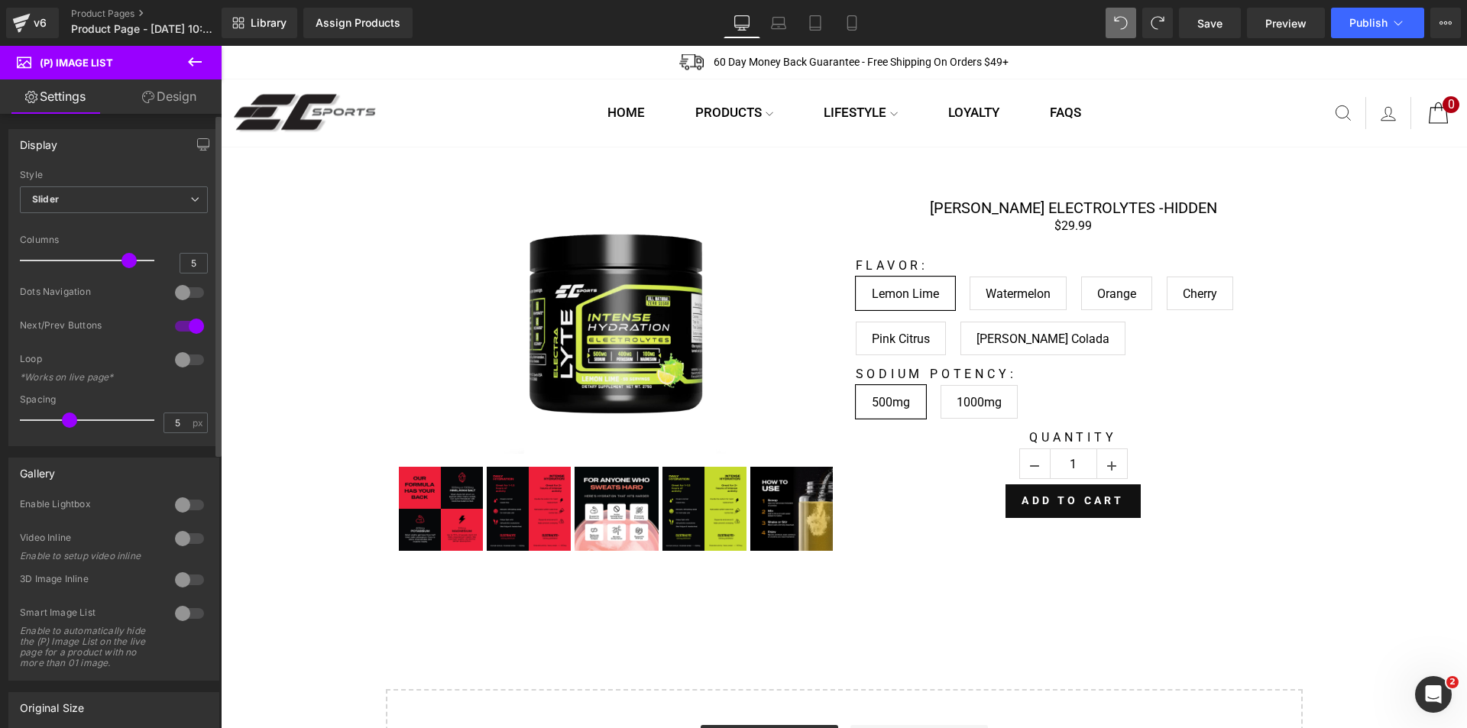
click at [189, 295] on div at bounding box center [189, 292] width 37 height 24
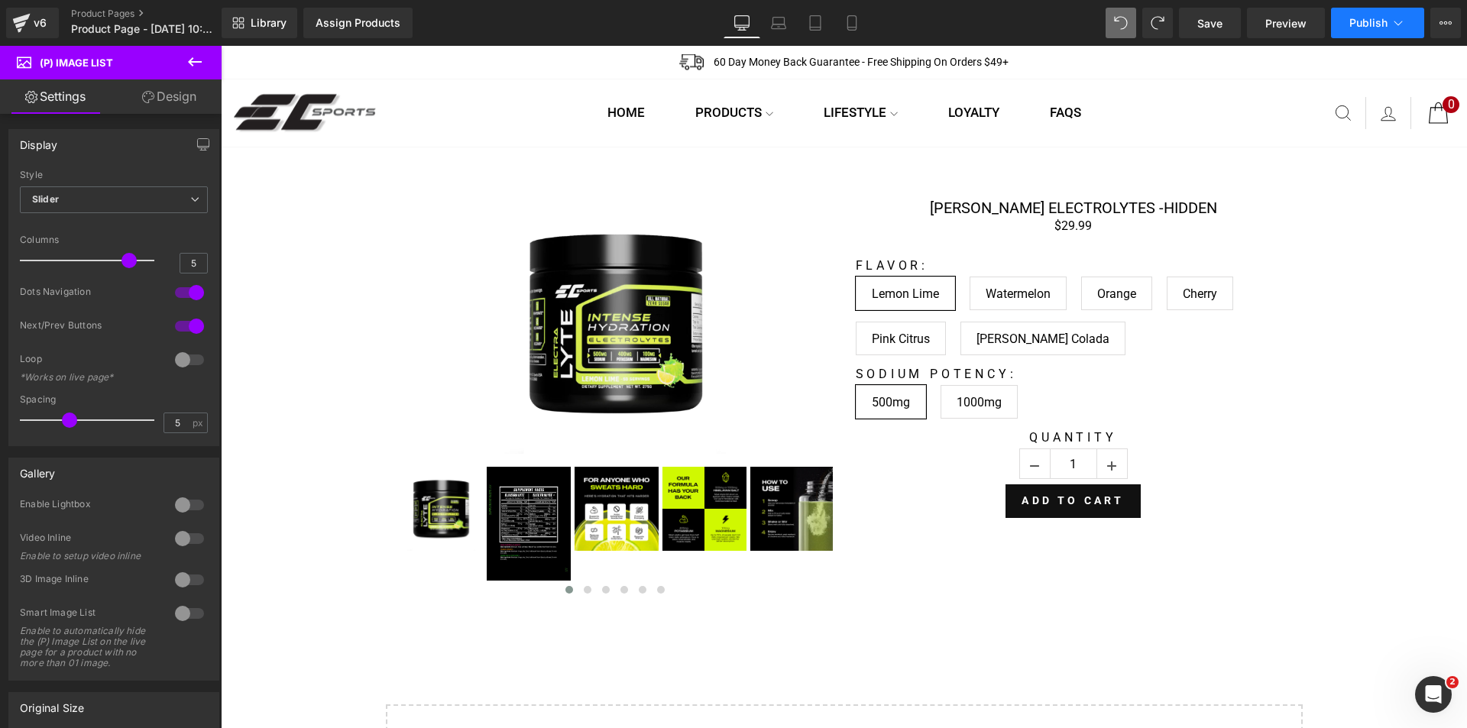
click at [1355, 28] on span "Publish" at bounding box center [1369, 23] width 38 height 12
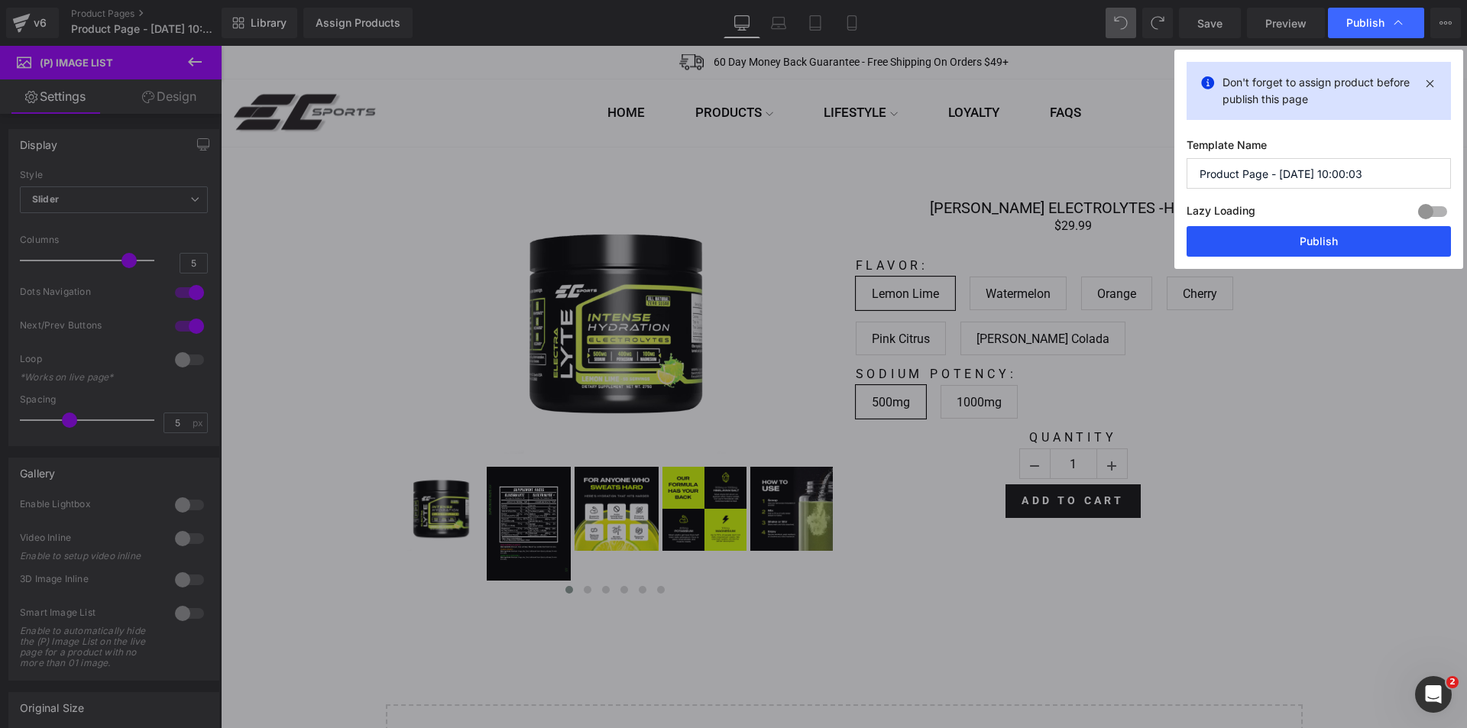
click at [1328, 250] on button "Publish" at bounding box center [1319, 241] width 264 height 31
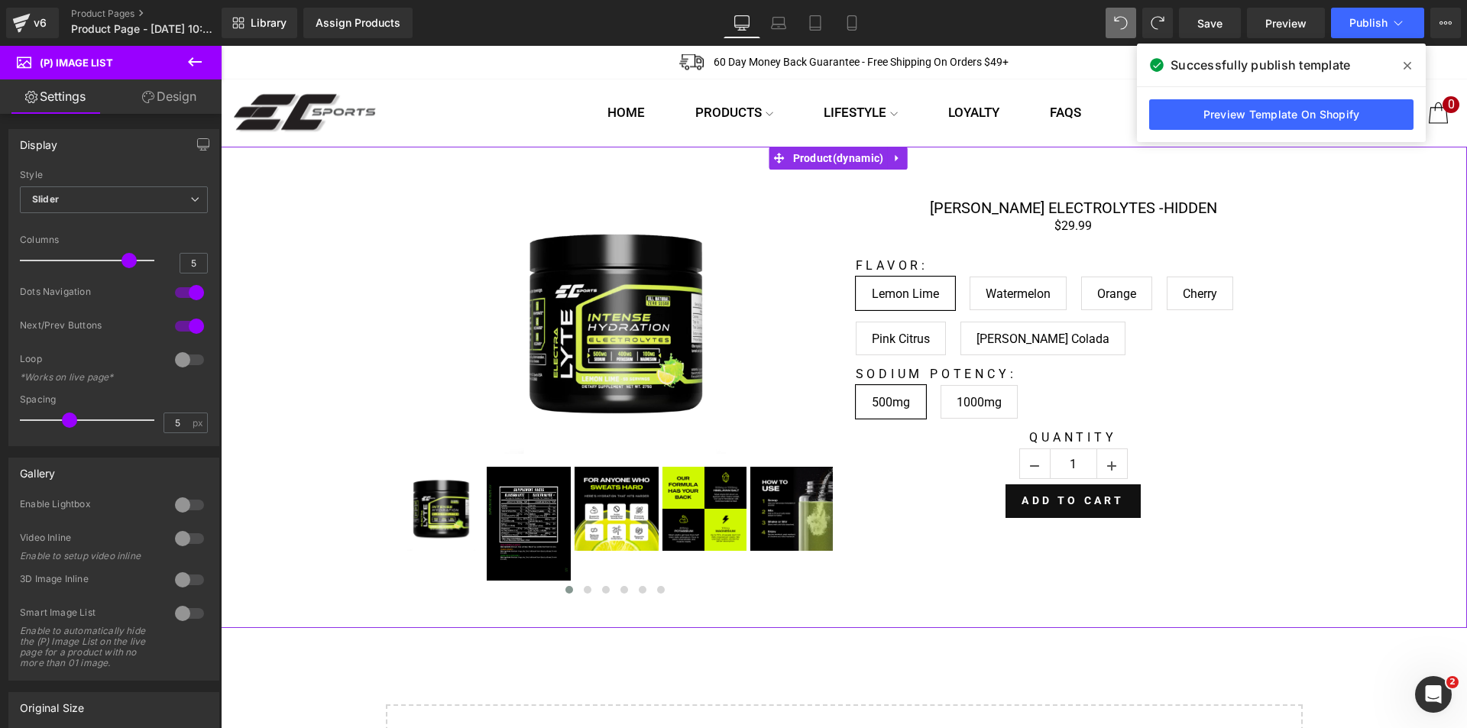
click at [316, 442] on div "Sale Off (P) Image ‹ ›" at bounding box center [844, 388] width 1231 height 436
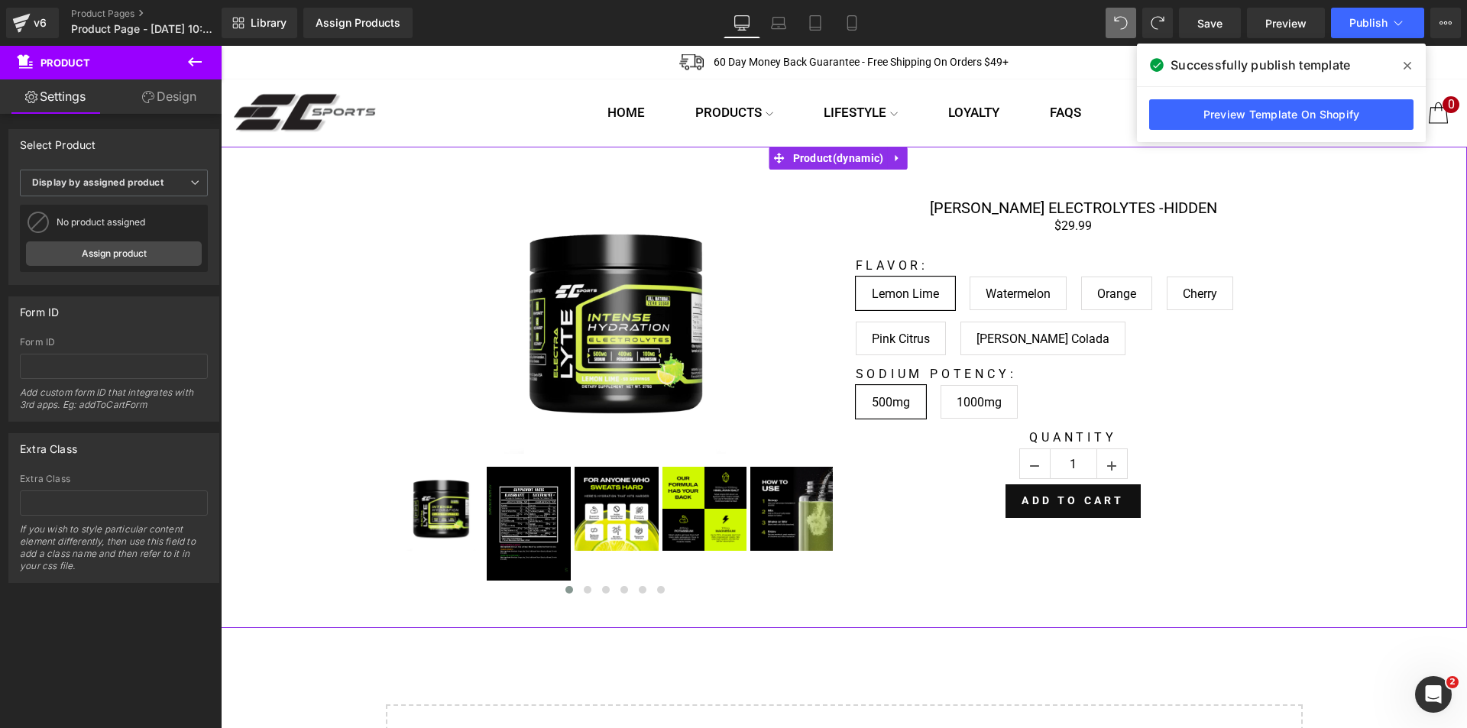
click at [177, 96] on link "Design" at bounding box center [169, 96] width 111 height 34
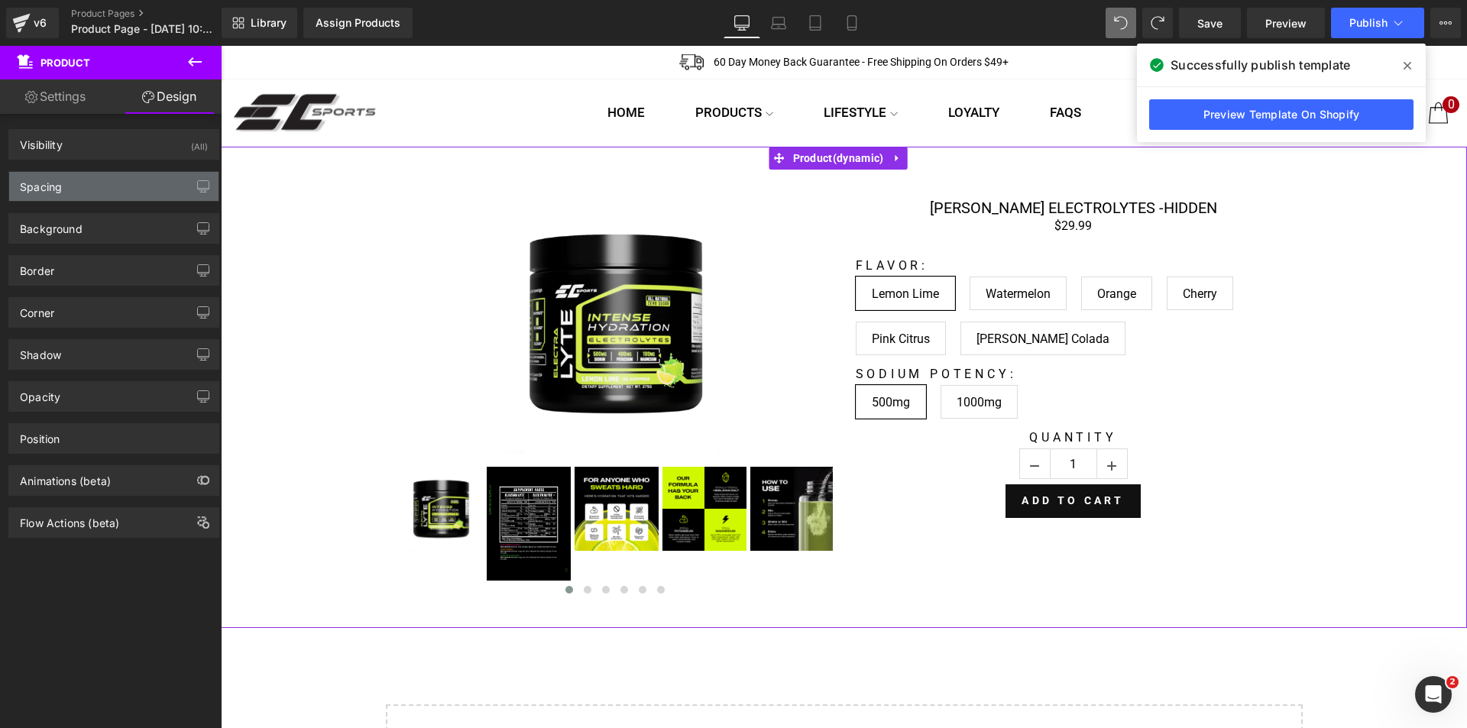
click at [81, 186] on div "Spacing" at bounding box center [113, 186] width 209 height 29
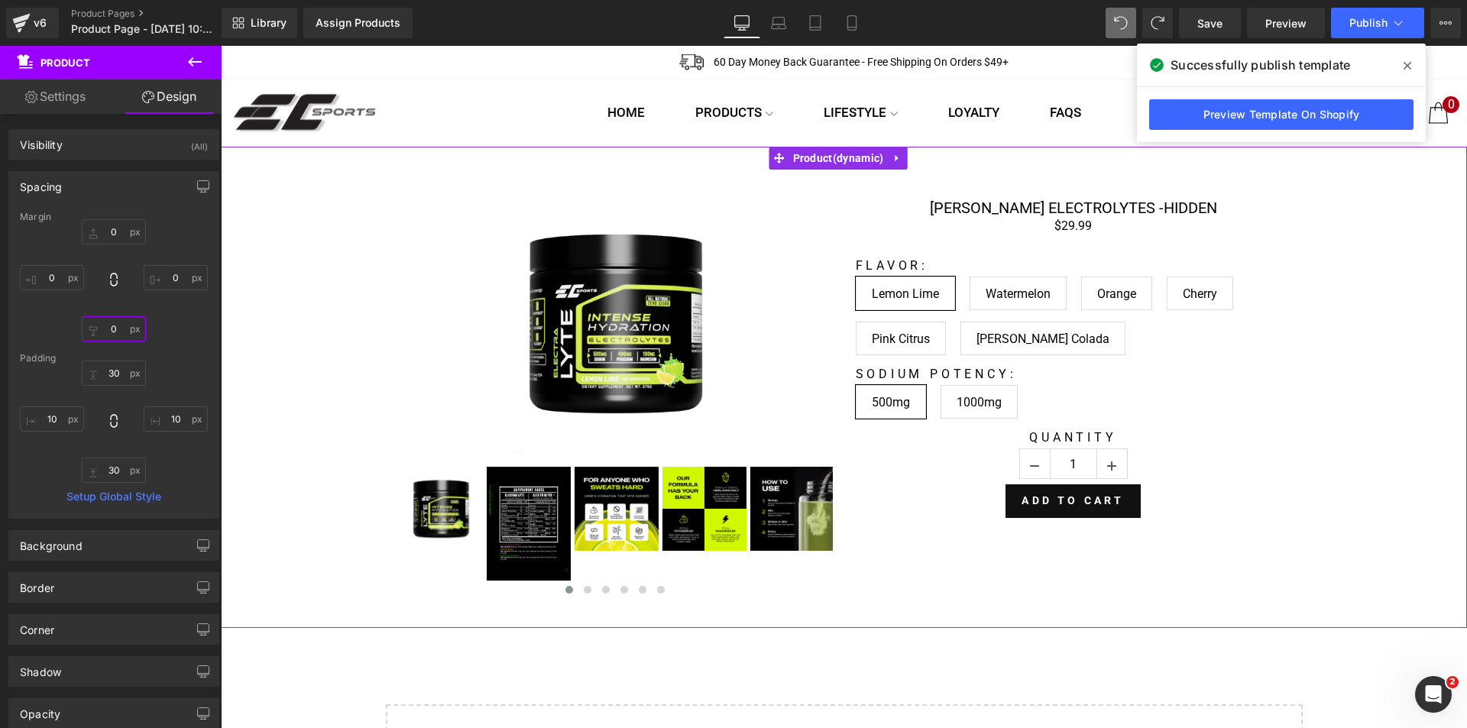
click at [117, 333] on input "0" at bounding box center [114, 328] width 64 height 25
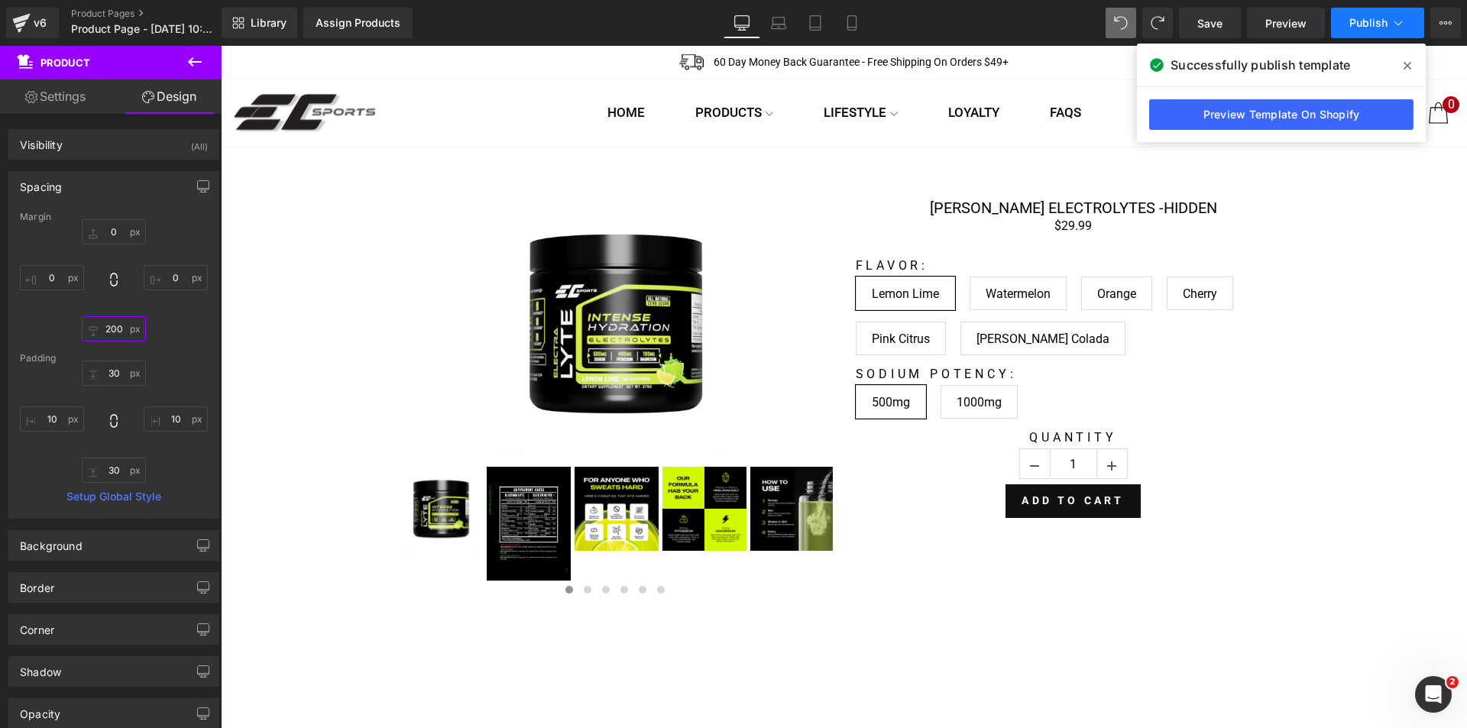
type input "200"
click at [1358, 36] on button "Publish" at bounding box center [1377, 23] width 93 height 31
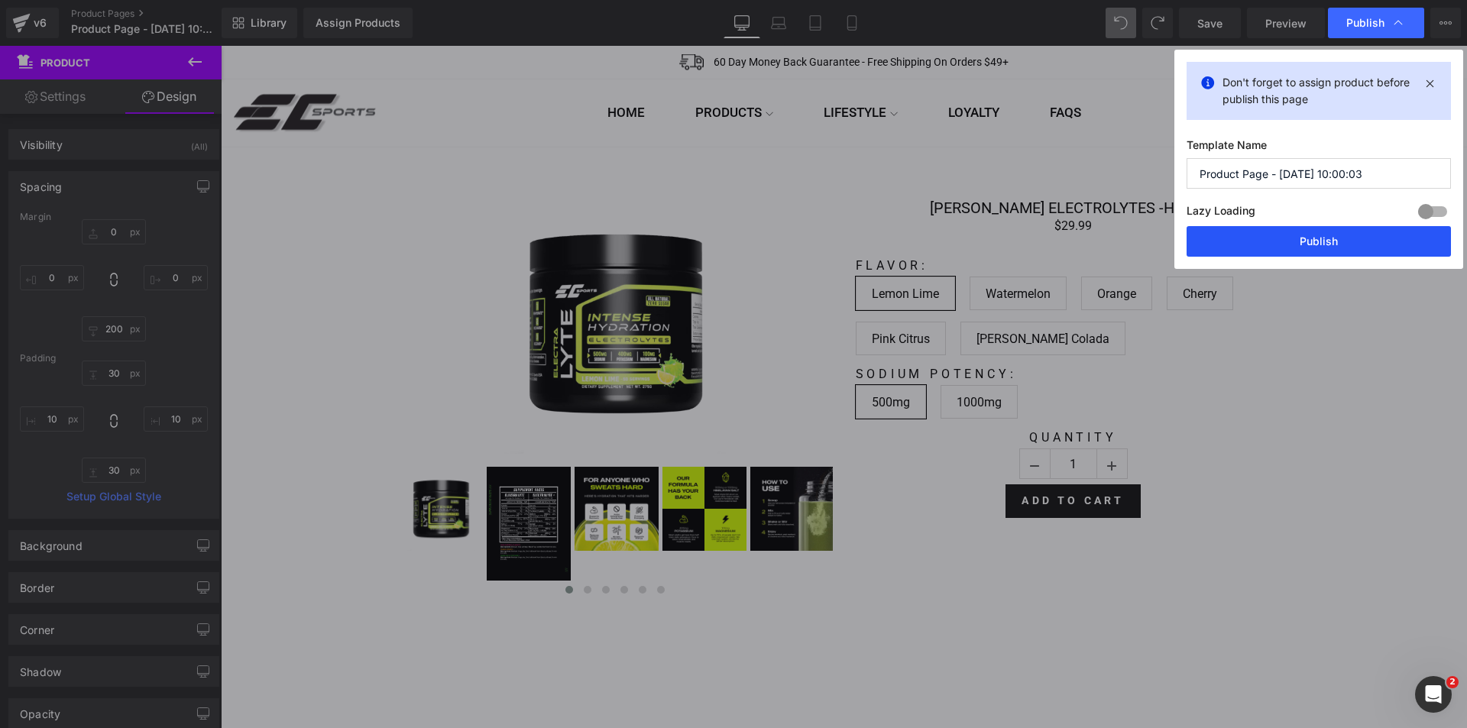
click at [1341, 239] on button "Publish" at bounding box center [1319, 241] width 264 height 31
